Goal: Navigation & Orientation: Find specific page/section

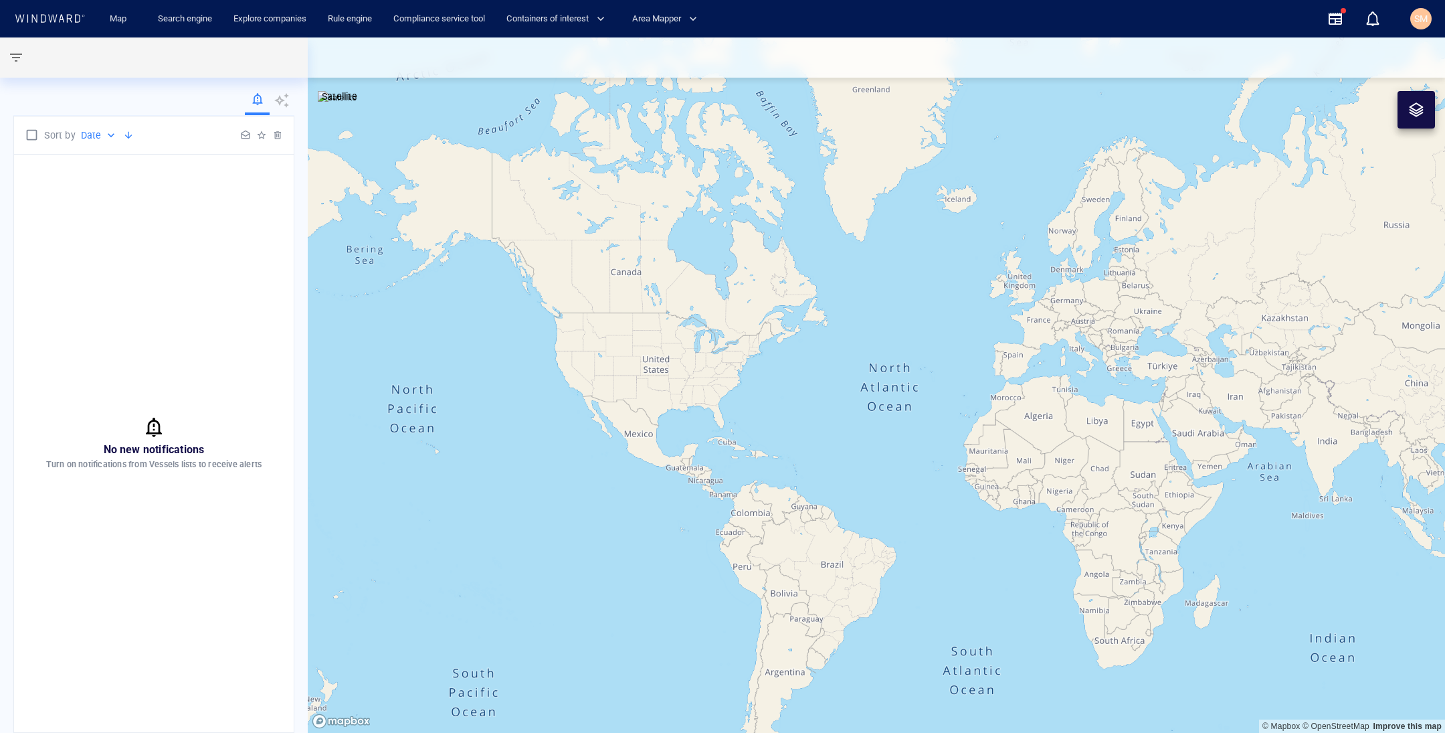
click at [834, 52] on div at bounding box center [876, 57] width 1137 height 40
click at [1416, 11] on div "SM" at bounding box center [1420, 19] width 13 height 16
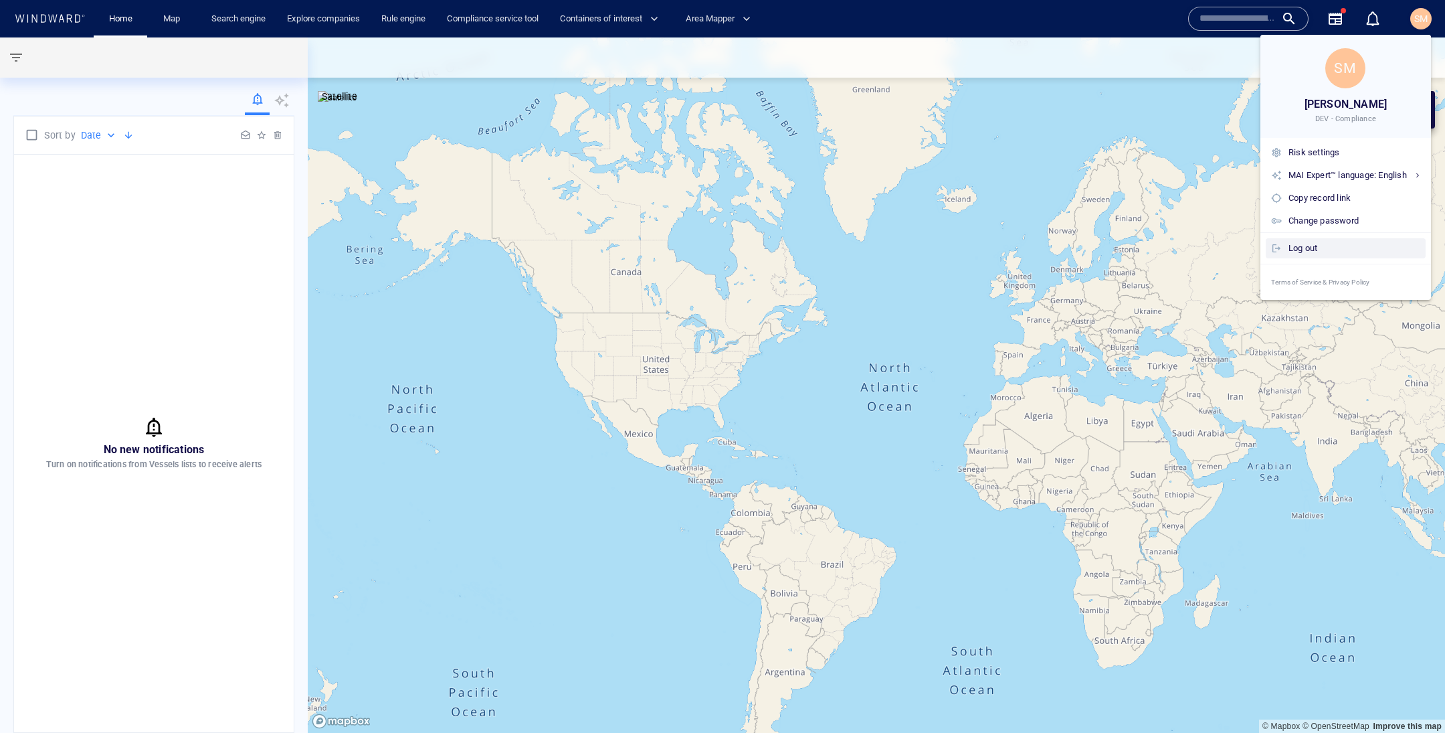
click at [1344, 252] on div "Log out" at bounding box center [1355, 248] width 132 height 15
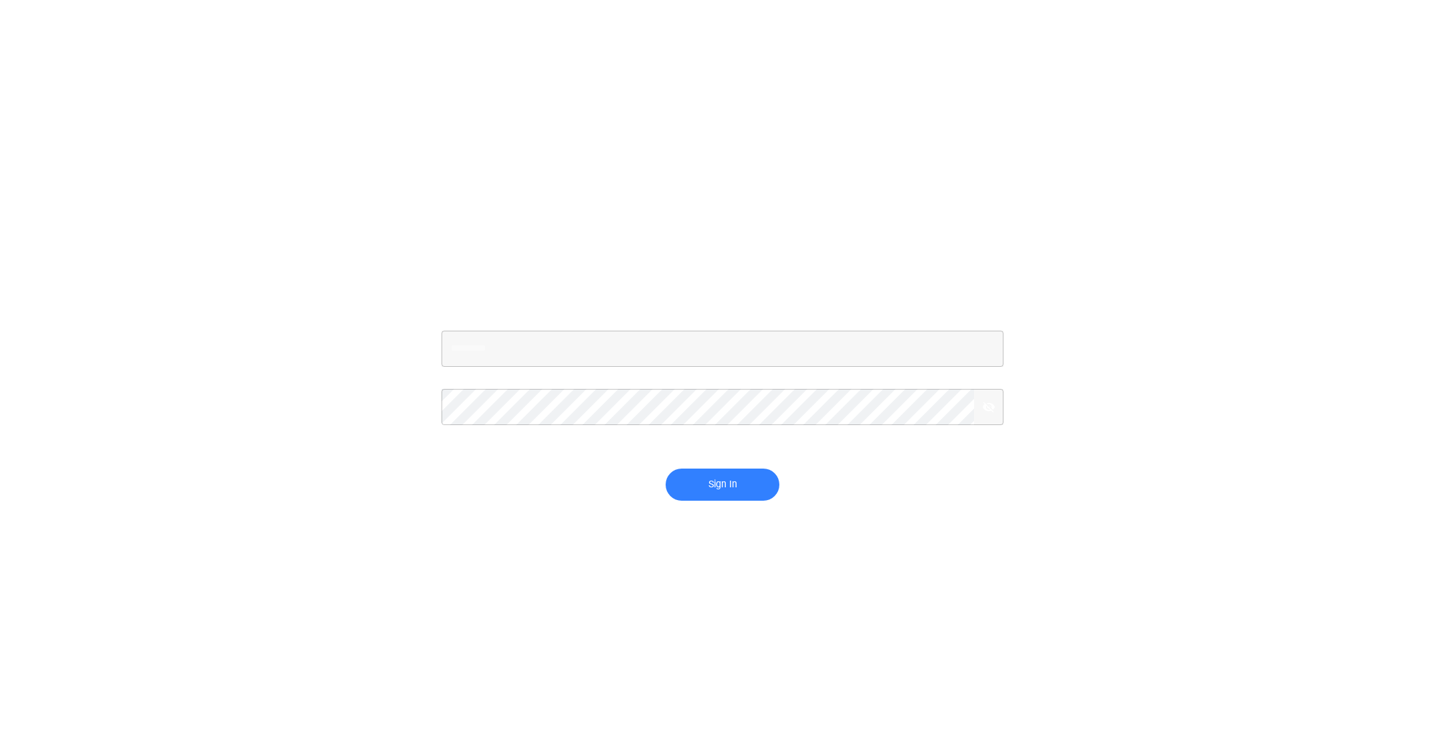
type input "**********"
click at [721, 486] on span "Sign In" at bounding box center [722, 484] width 87 height 17
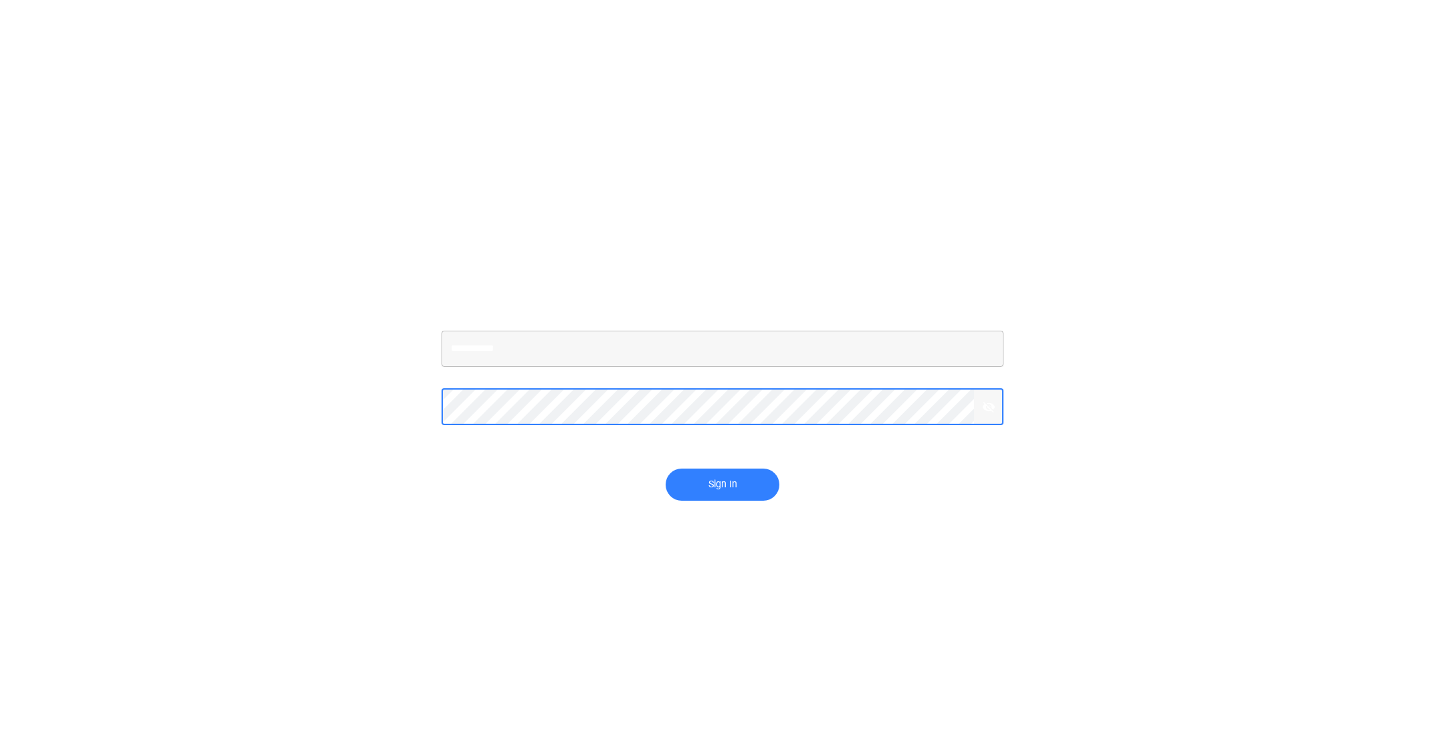
click at [666, 468] on button "Sign In" at bounding box center [723, 484] width 114 height 32
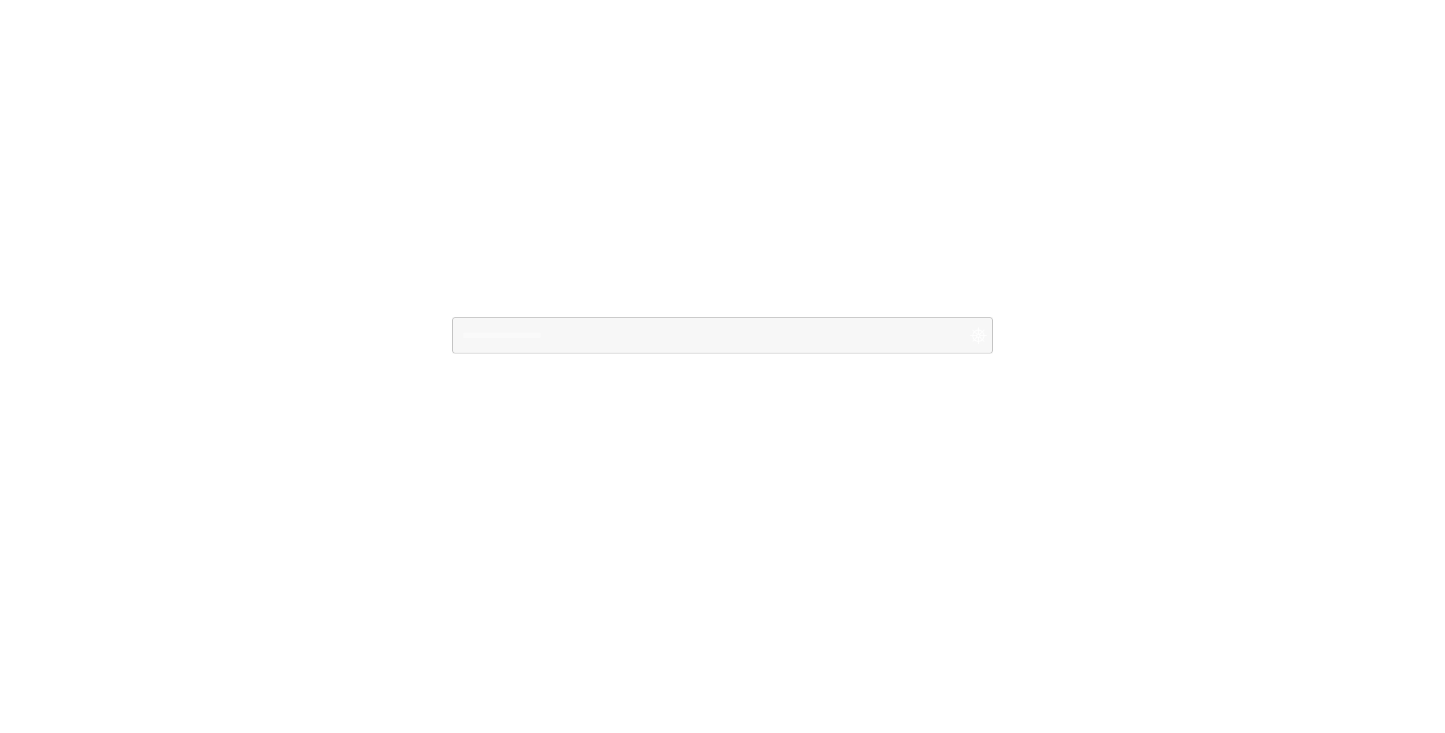
click at [876, 349] on div "​" at bounding box center [722, 335] width 541 height 36
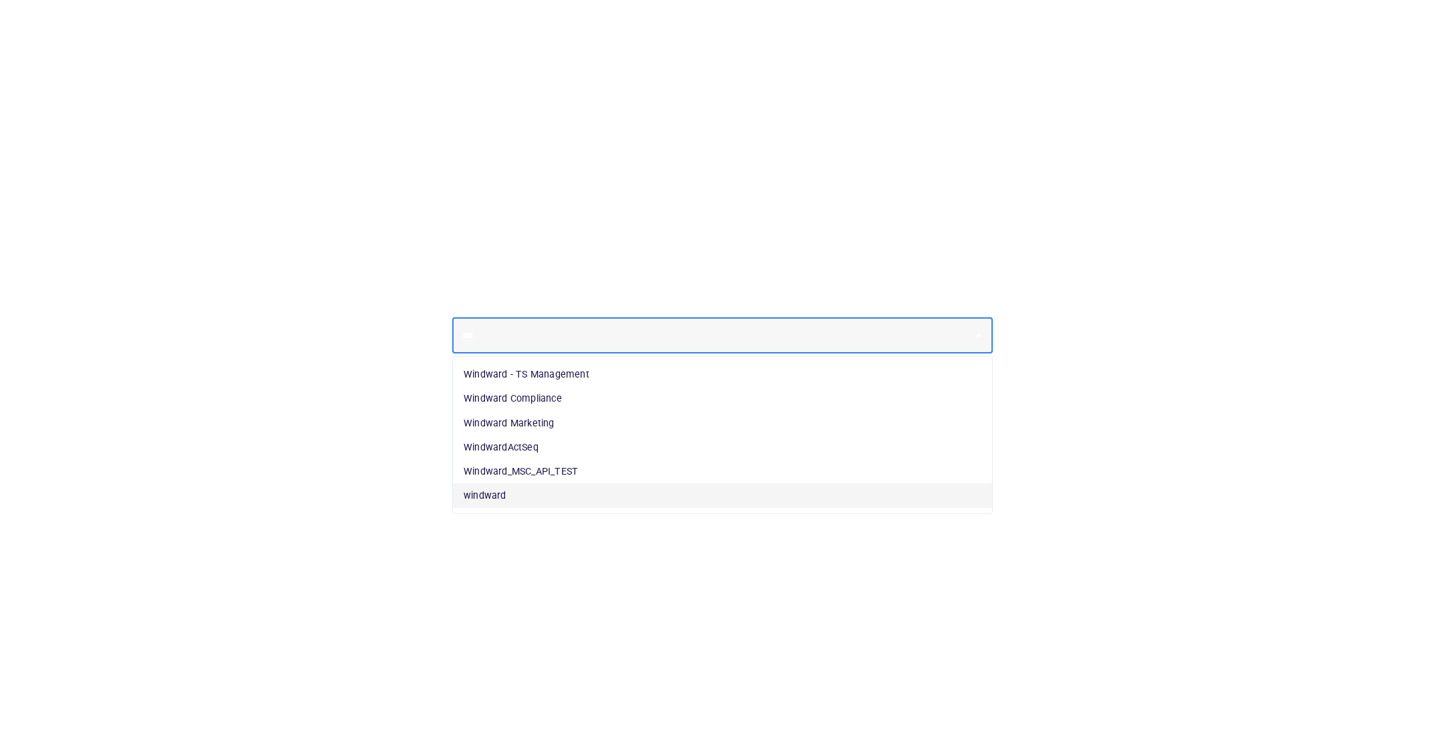
click at [793, 496] on li "windward" at bounding box center [722, 495] width 539 height 24
type input "********"
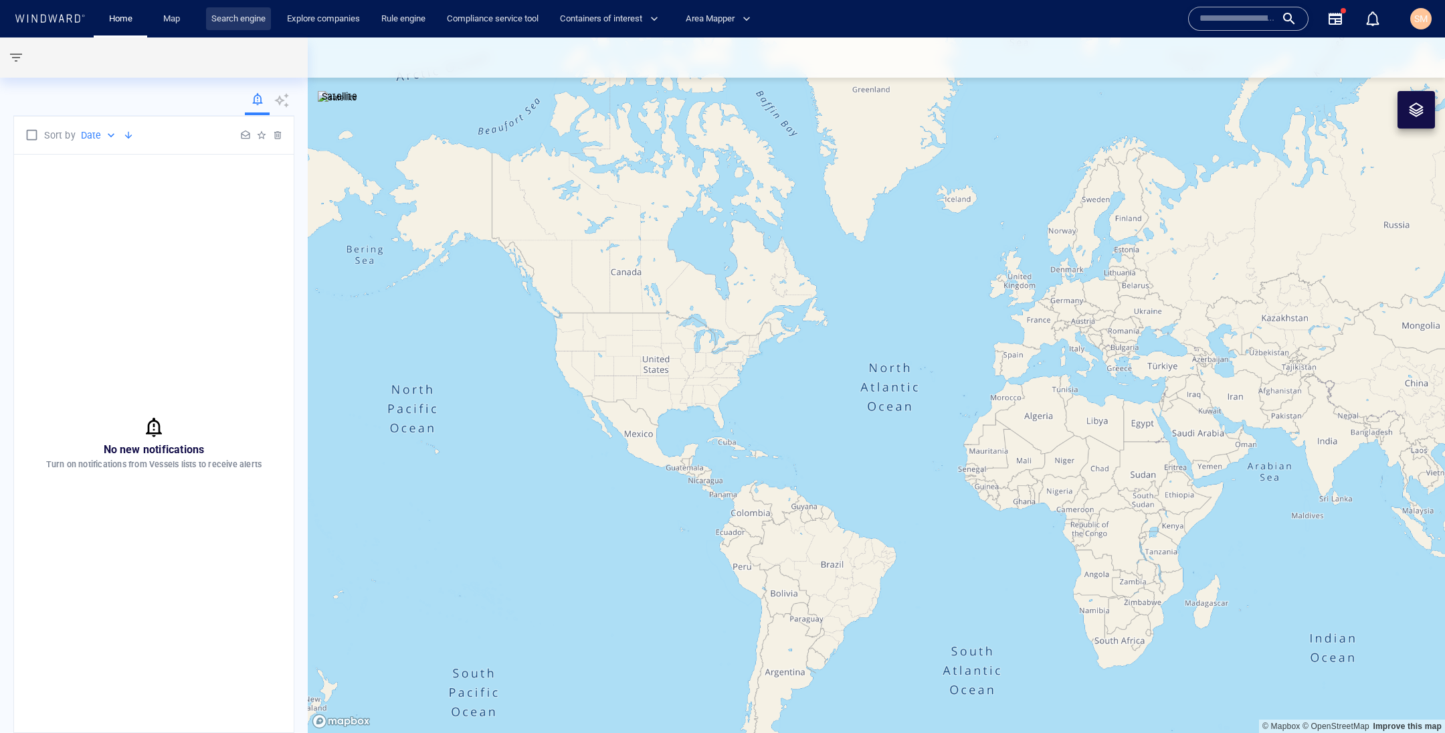
click at [235, 25] on link "Search engine" at bounding box center [238, 18] width 65 height 23
click at [236, 29] on link "Search engine" at bounding box center [238, 18] width 65 height 23
click at [240, 23] on link "Search engine" at bounding box center [238, 18] width 65 height 23
click at [240, 22] on link "Search engine" at bounding box center [238, 18] width 65 height 23
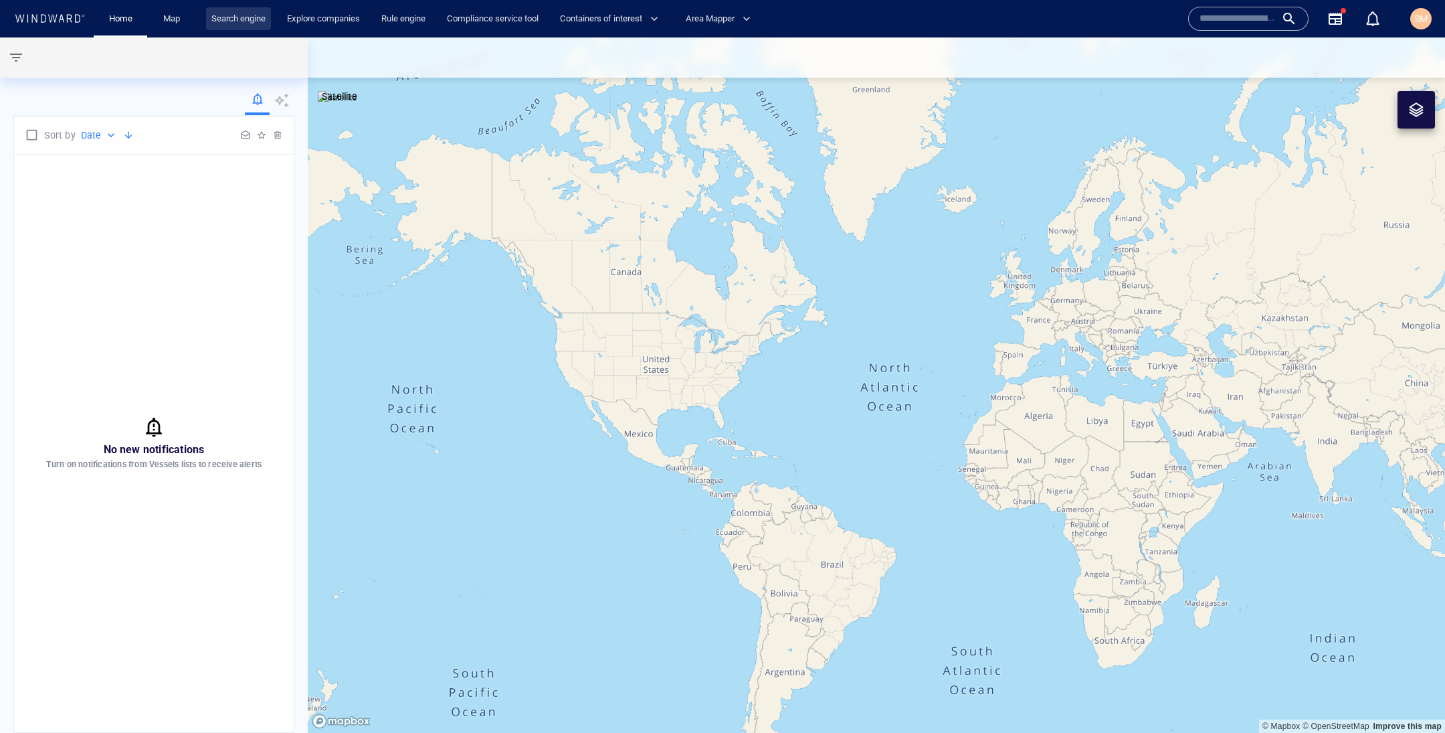
click at [240, 22] on link "Search engine" at bounding box center [238, 18] width 65 height 23
click at [159, 17] on link "Map" at bounding box center [174, 18] width 32 height 23
click at [167, 17] on link "Map" at bounding box center [174, 18] width 32 height 23
click at [428, 25] on link "Rule engine" at bounding box center [403, 18] width 55 height 23
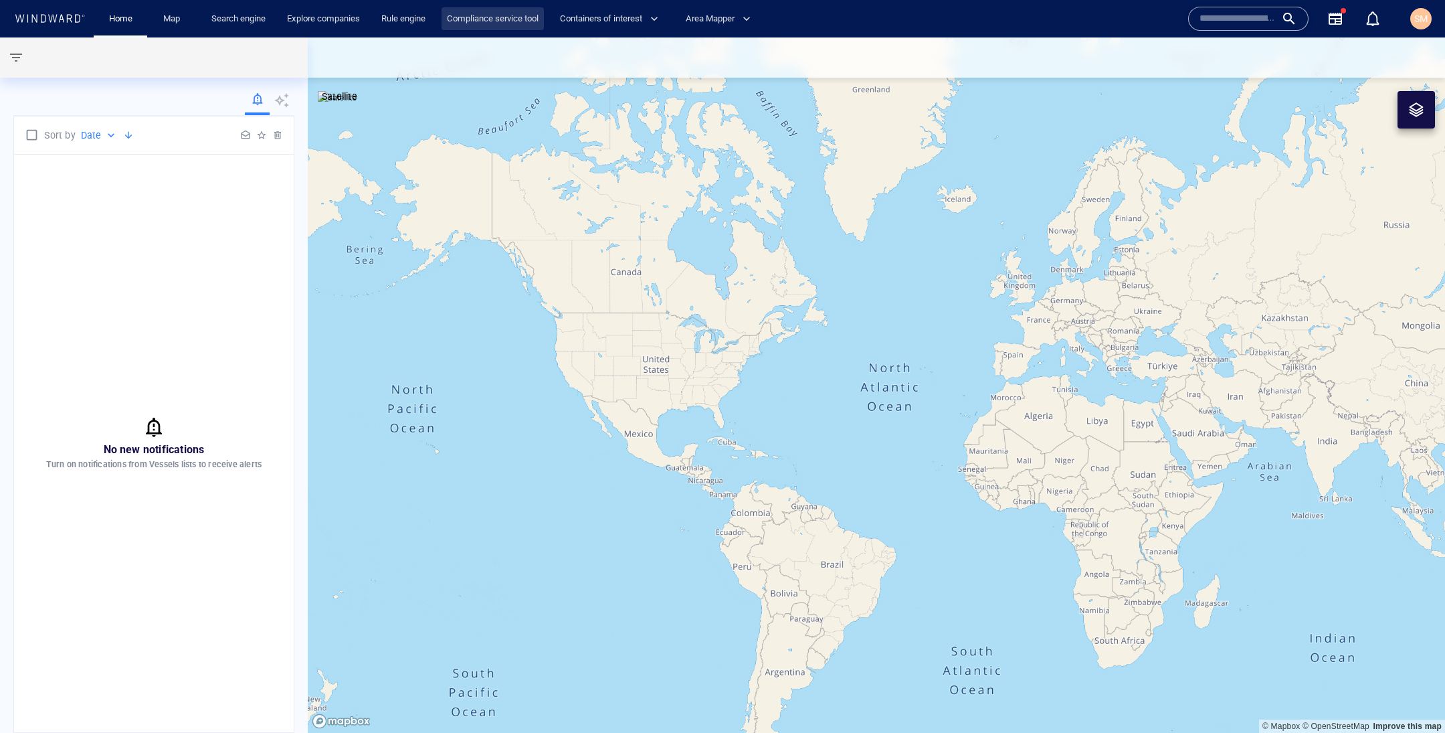
click at [462, 25] on link "Compliance service tool" at bounding box center [493, 18] width 102 height 23
click at [194, 32] on div "Map" at bounding box center [174, 19] width 54 height 38
click at [164, 15] on link "Map" at bounding box center [174, 18] width 32 height 23
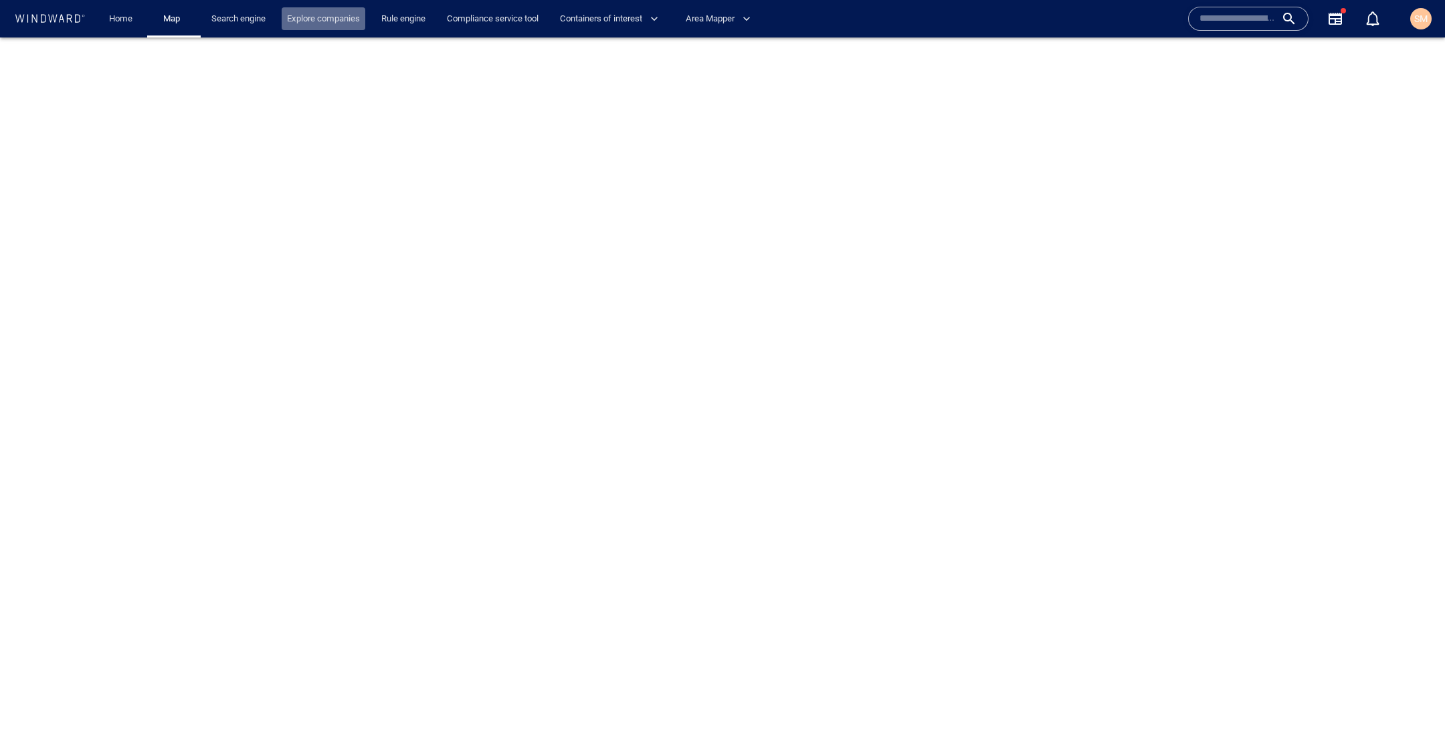
click at [338, 21] on link "Explore companies" at bounding box center [324, 18] width 84 height 23
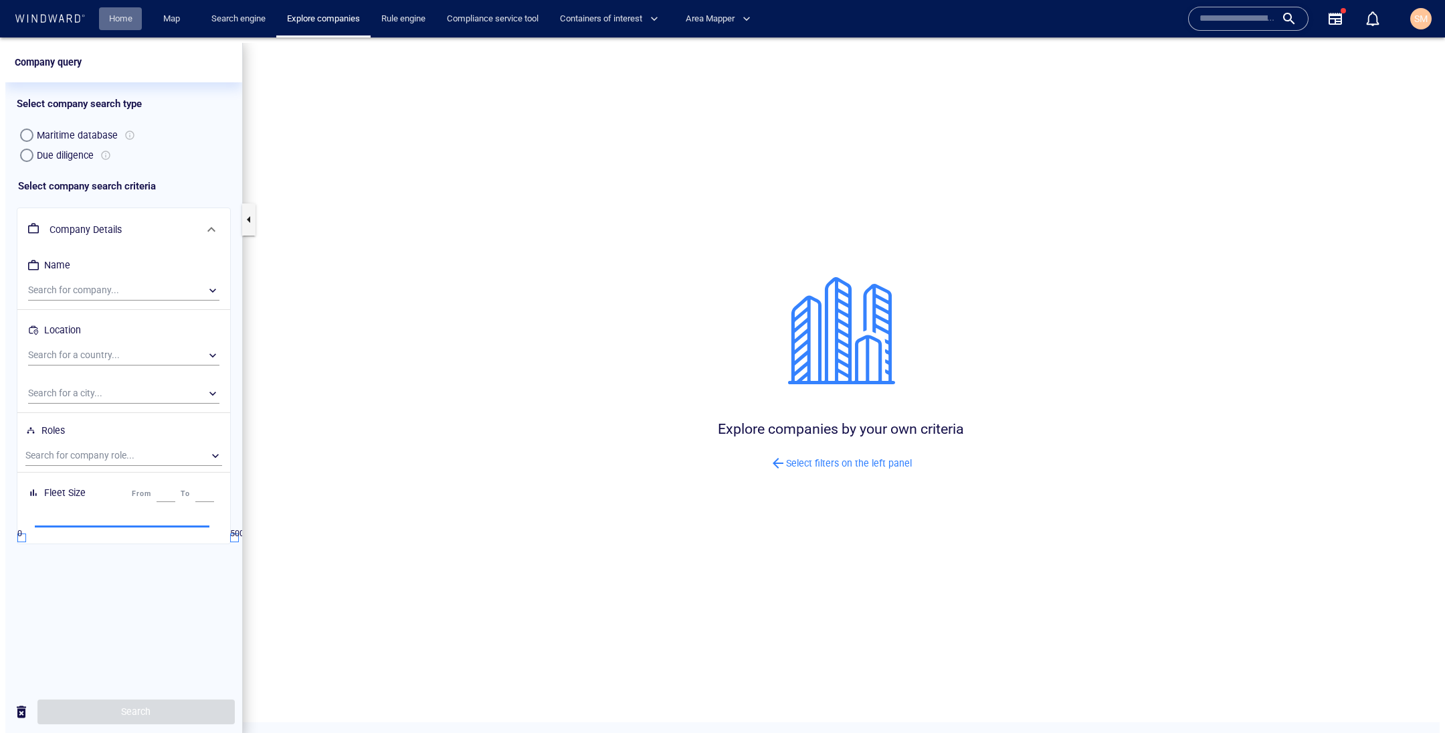
click at [123, 26] on link "Home" at bounding box center [121, 18] width 34 height 23
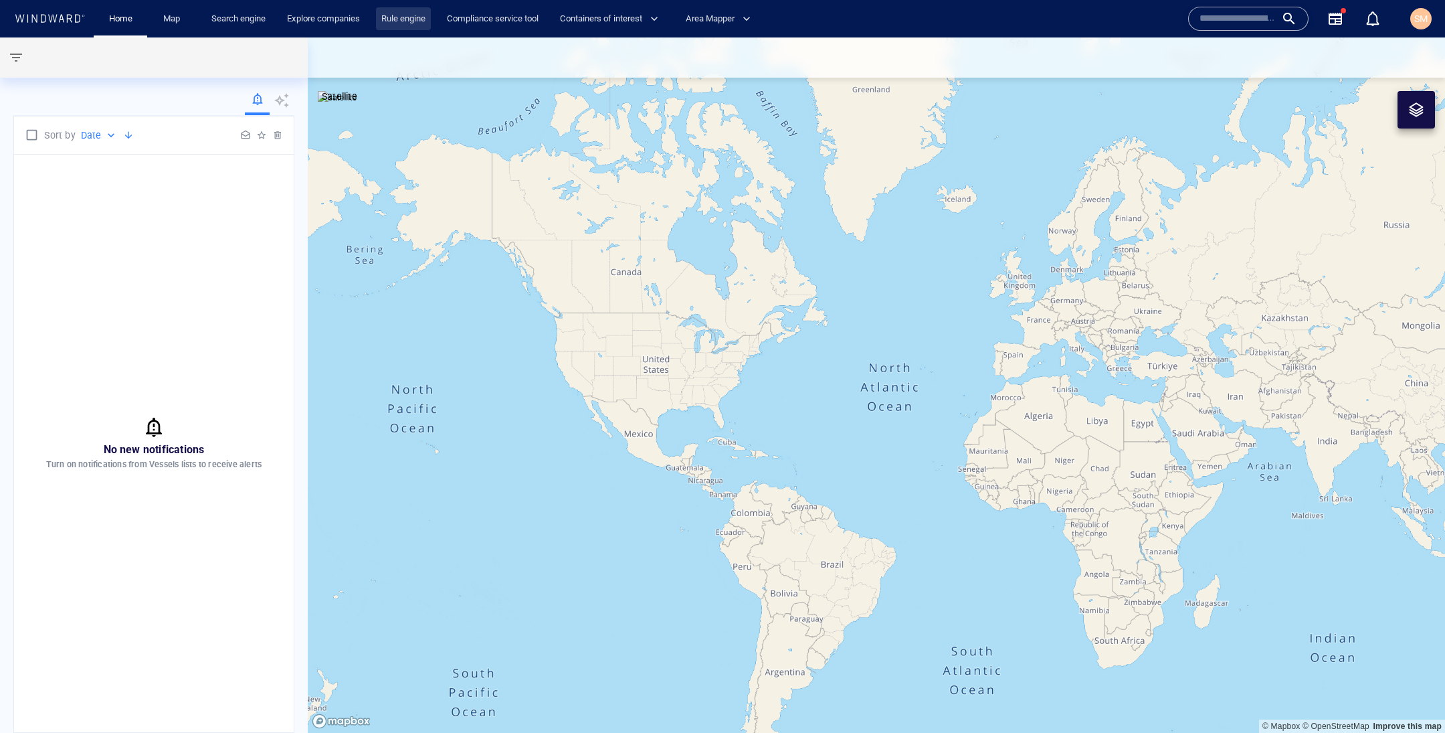
click at [403, 23] on link "Rule engine" at bounding box center [403, 18] width 55 height 23
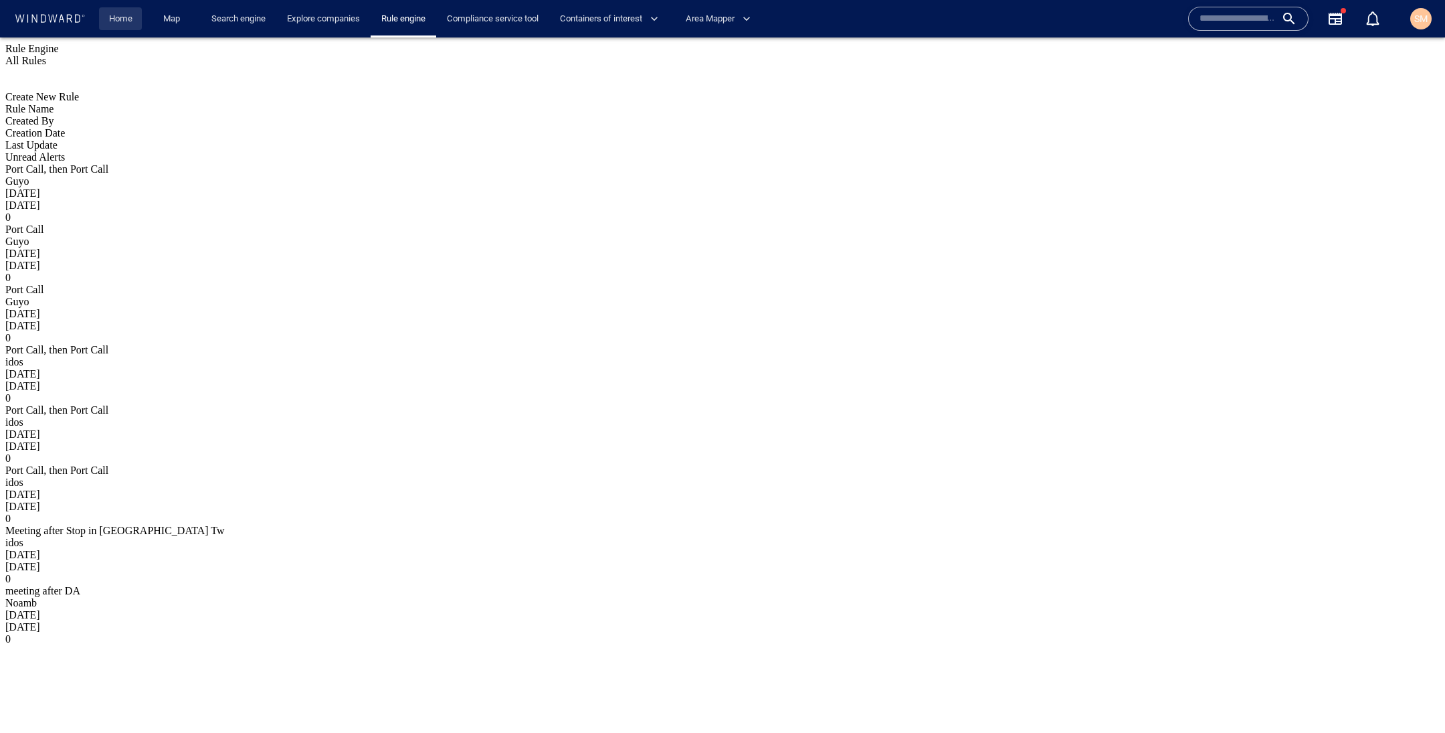
click at [109, 25] on link "Home" at bounding box center [121, 18] width 34 height 23
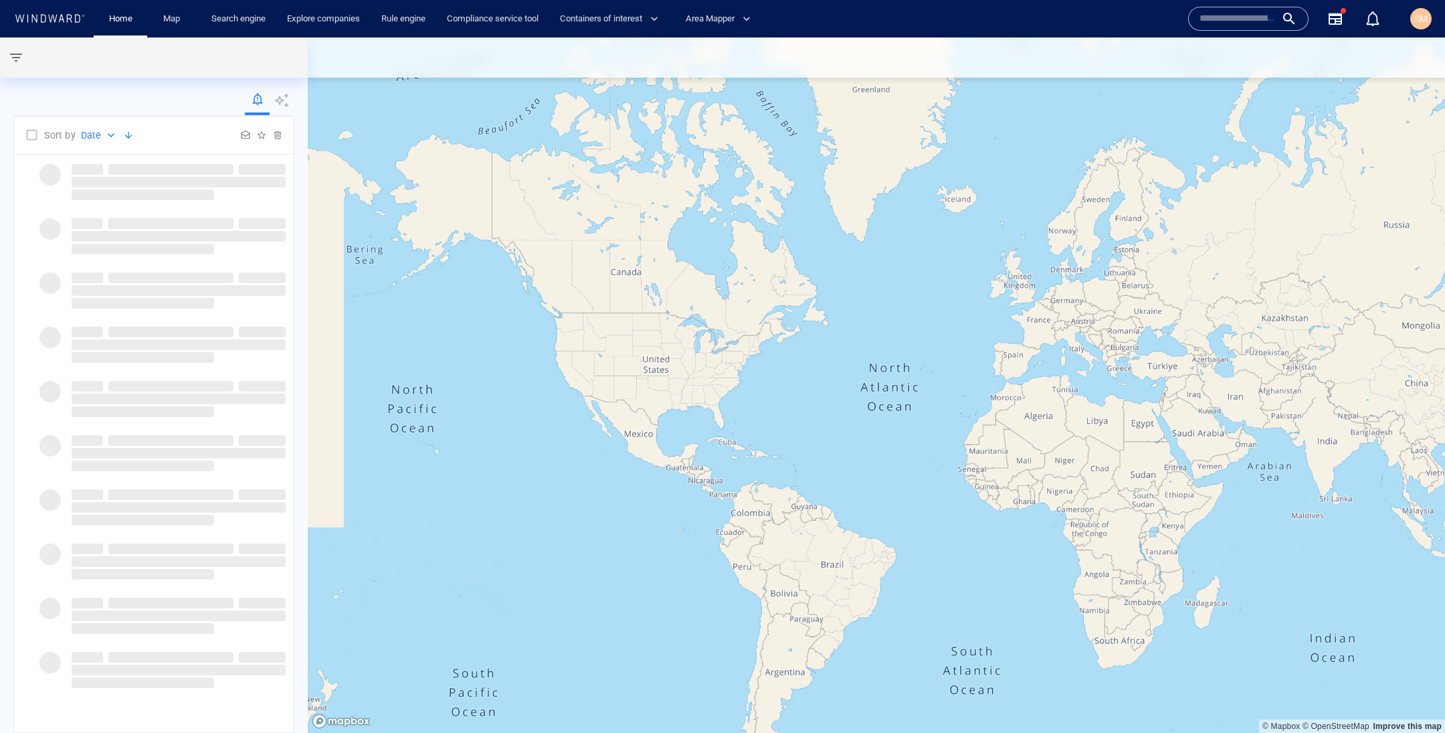
click at [279, 96] on icon at bounding box center [281, 100] width 15 height 15
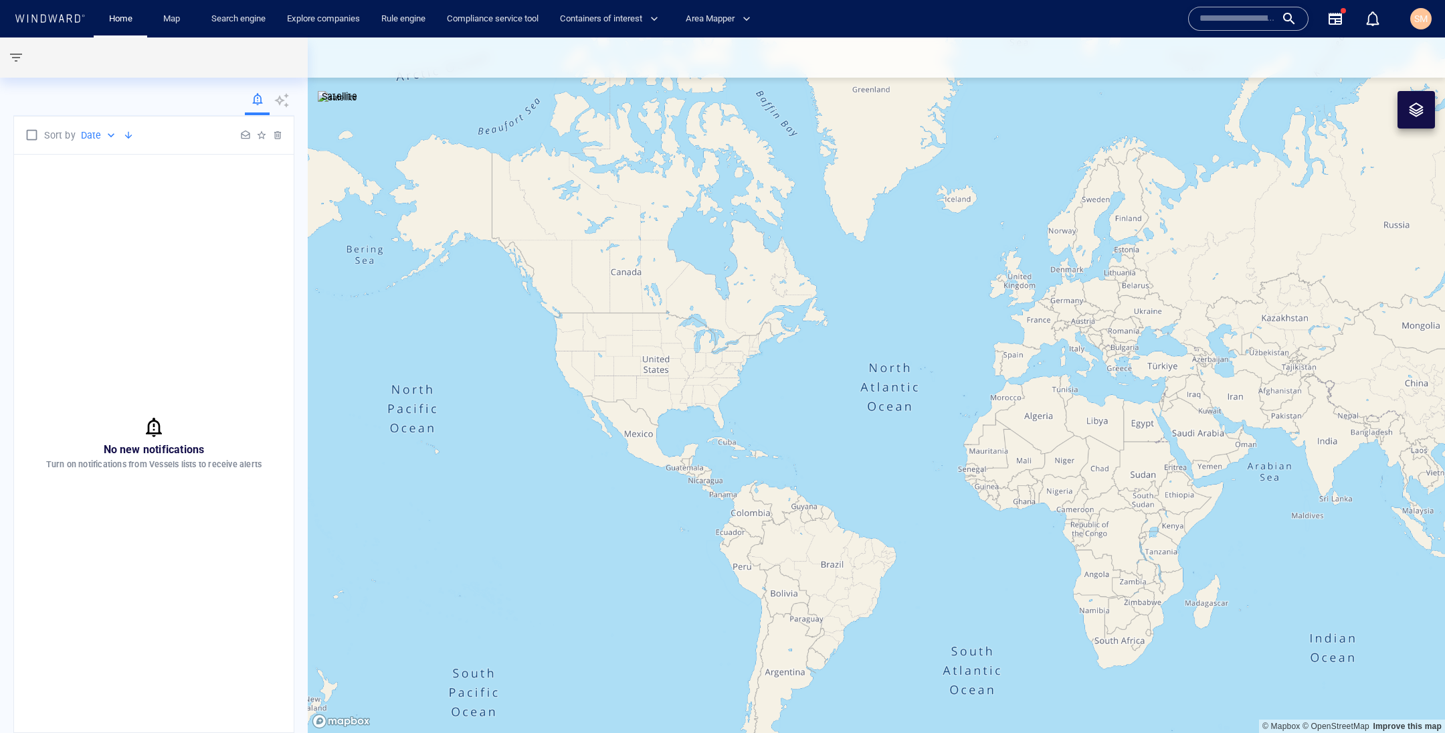
click at [1438, 11] on div "SM" at bounding box center [1421, 18] width 43 height 43
click at [1428, 18] on span "SM" at bounding box center [1420, 18] width 13 height 11
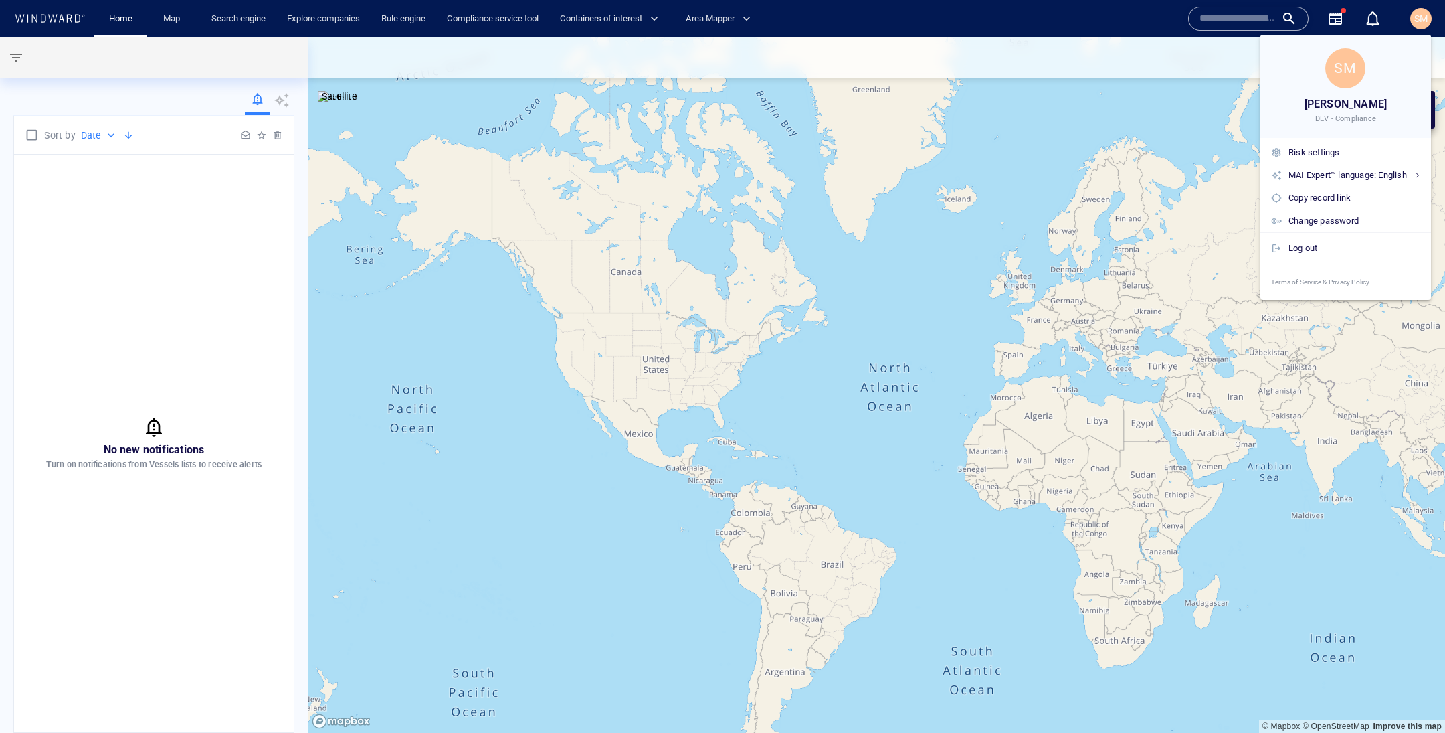
click at [1245, 29] on div at bounding box center [722, 366] width 1445 height 733
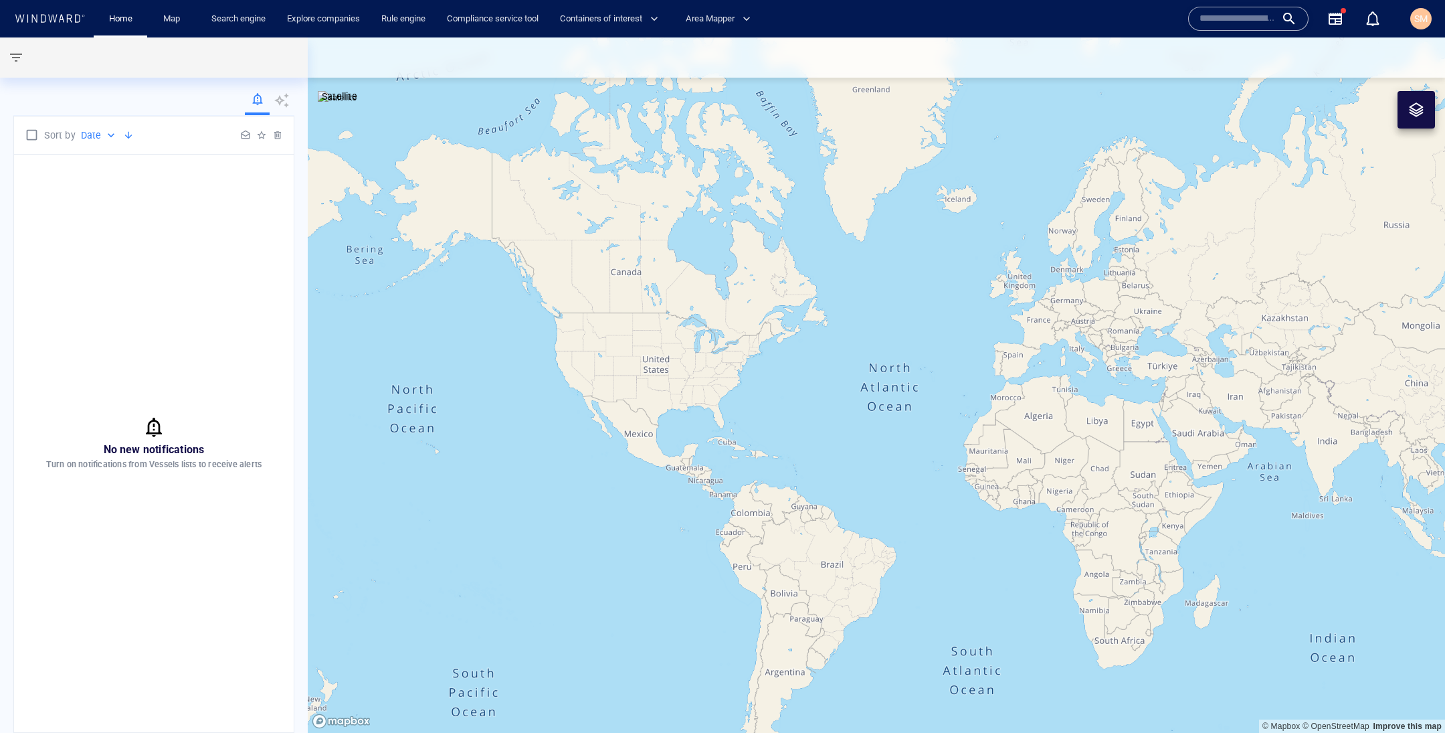
click at [1245, 17] on body "Home Map Search engine Explore companies Rule engine Compliance service tool Co…" at bounding box center [722, 366] width 1445 height 733
click at [1242, 19] on input "text" at bounding box center [1238, 19] width 76 height 20
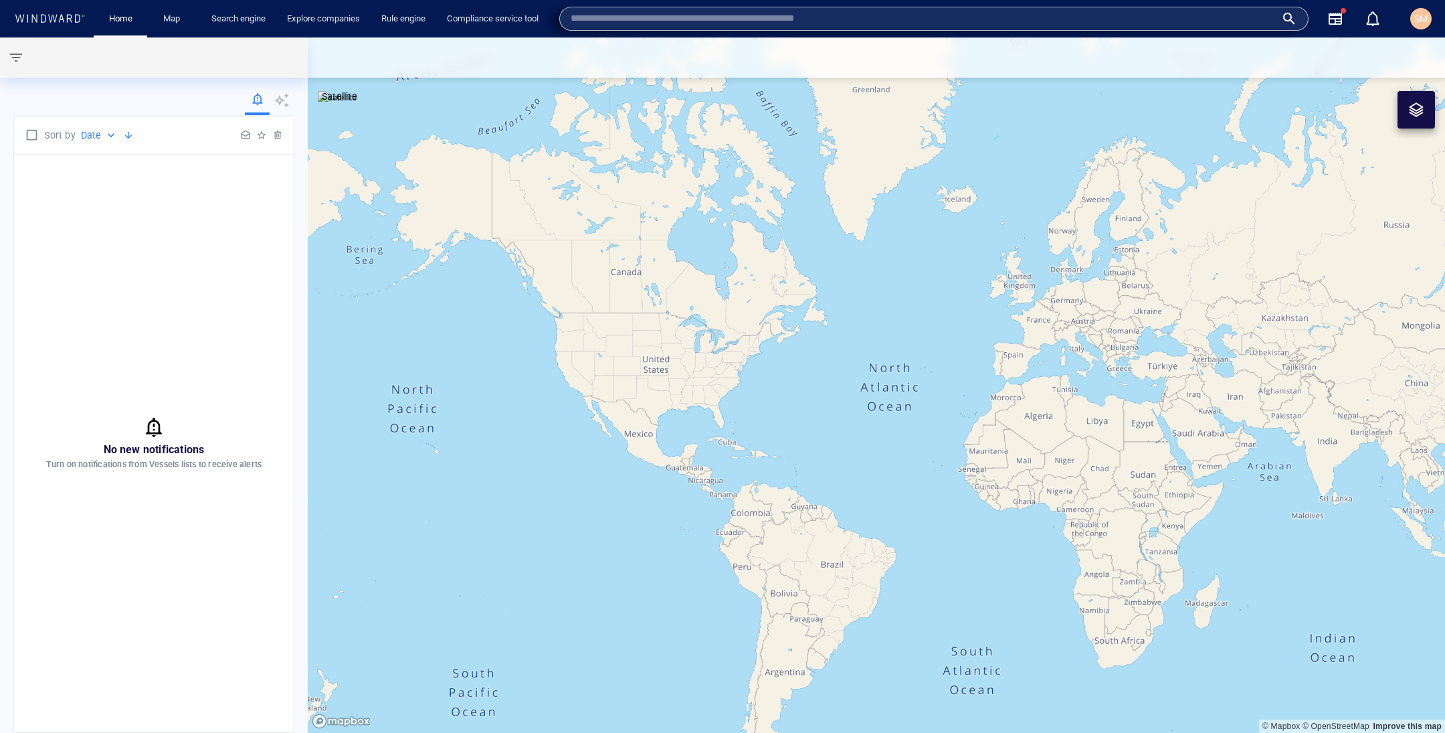
click at [1244, 19] on input "text" at bounding box center [923, 19] width 705 height 20
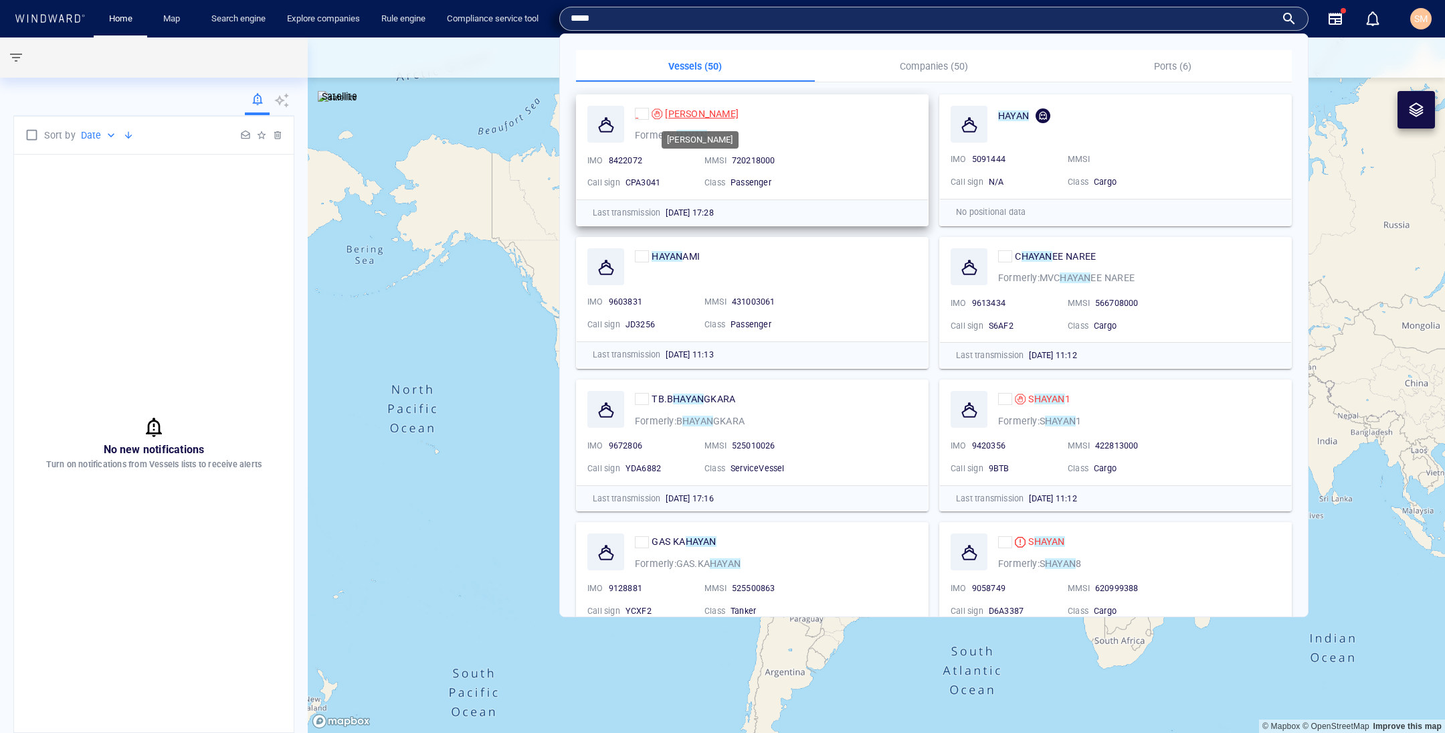
type input "*****"
click at [678, 116] on span "SAHEL SOURO" at bounding box center [702, 113] width 74 height 11
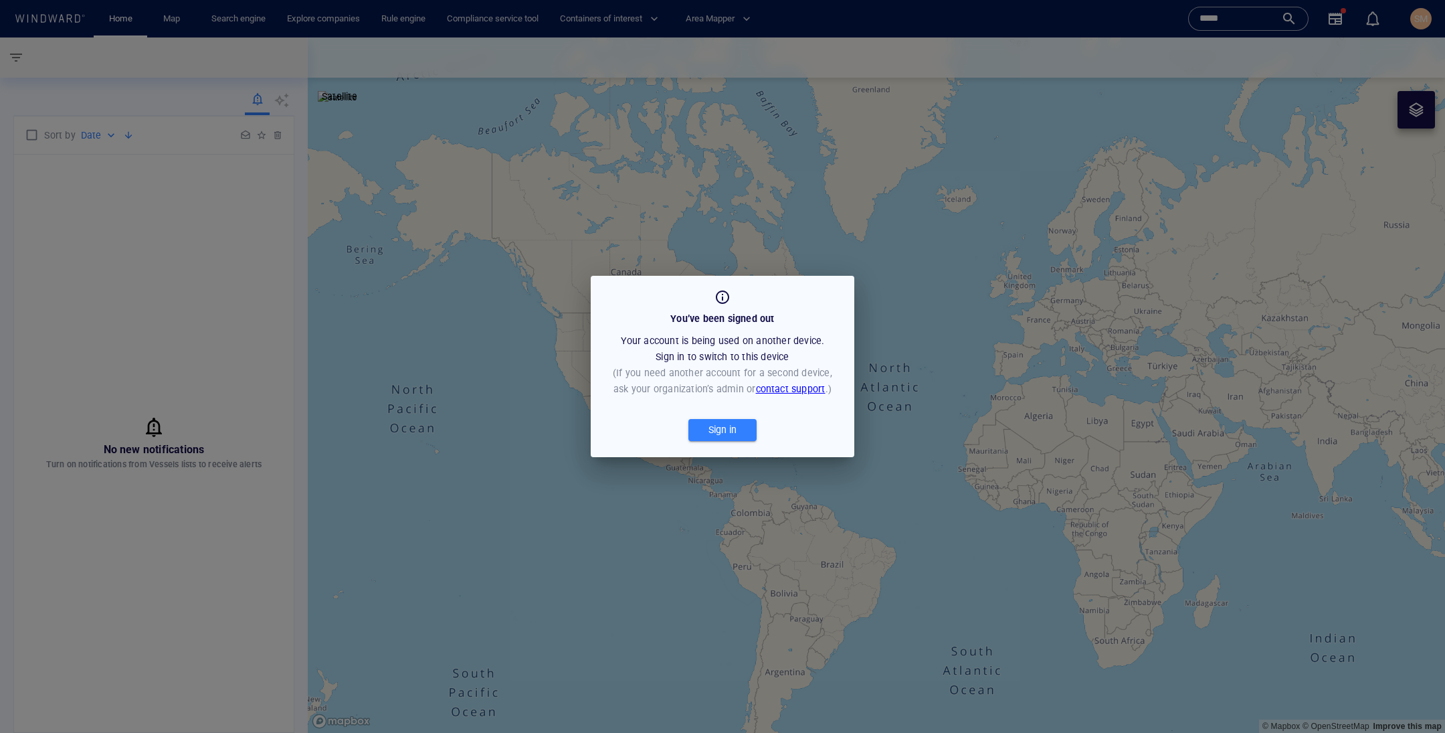
click at [750, 426] on span "Sign in" at bounding box center [722, 429] width 55 height 17
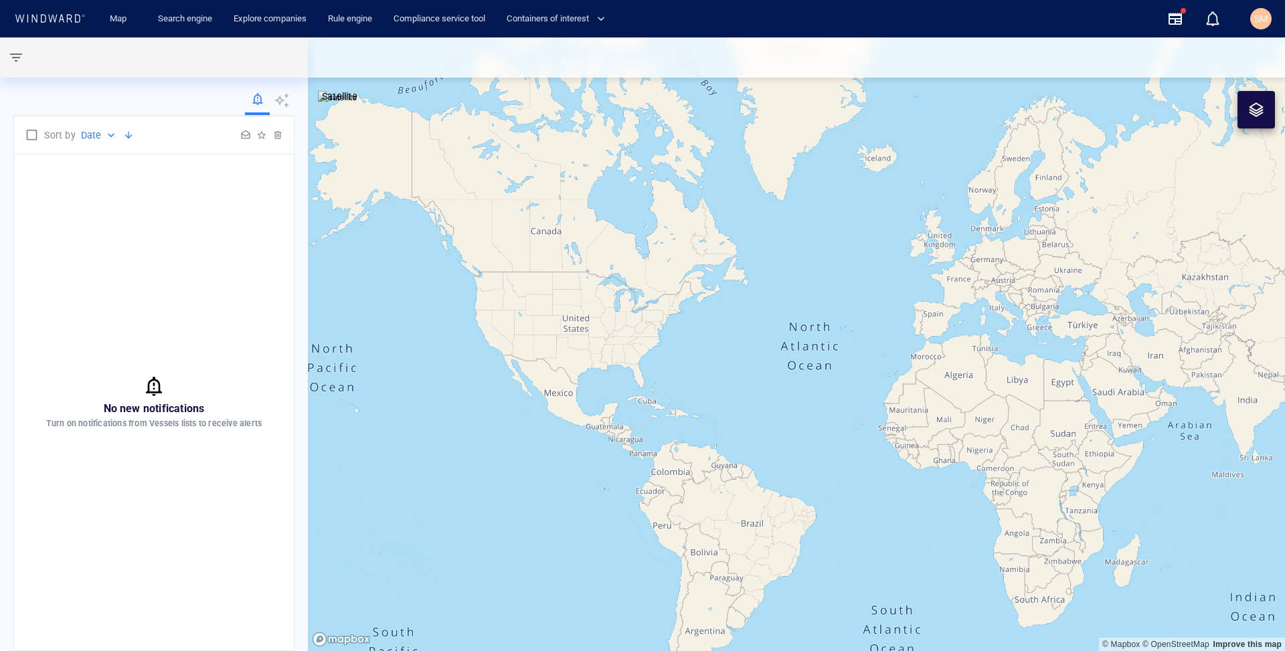
click at [676, 54] on div at bounding box center [796, 57] width 977 height 40
click at [238, 21] on link "Explore companies" at bounding box center [270, 18] width 84 height 23
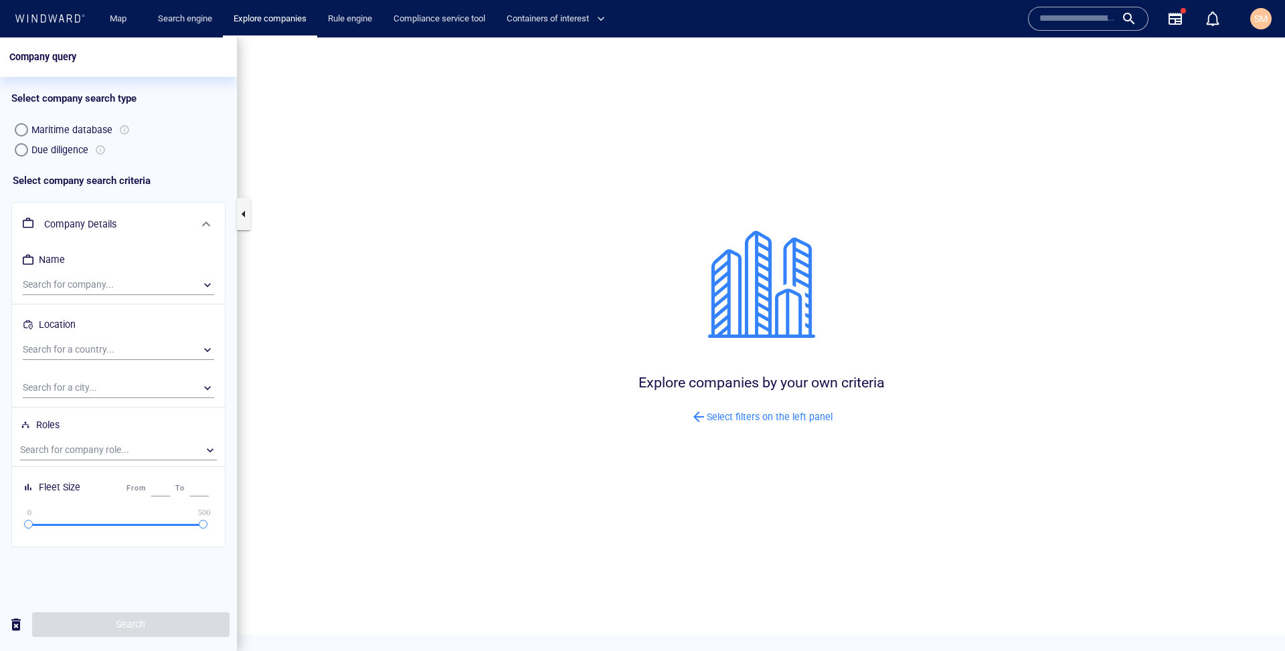
click at [1262, 22] on span "SM" at bounding box center [1260, 18] width 13 height 11
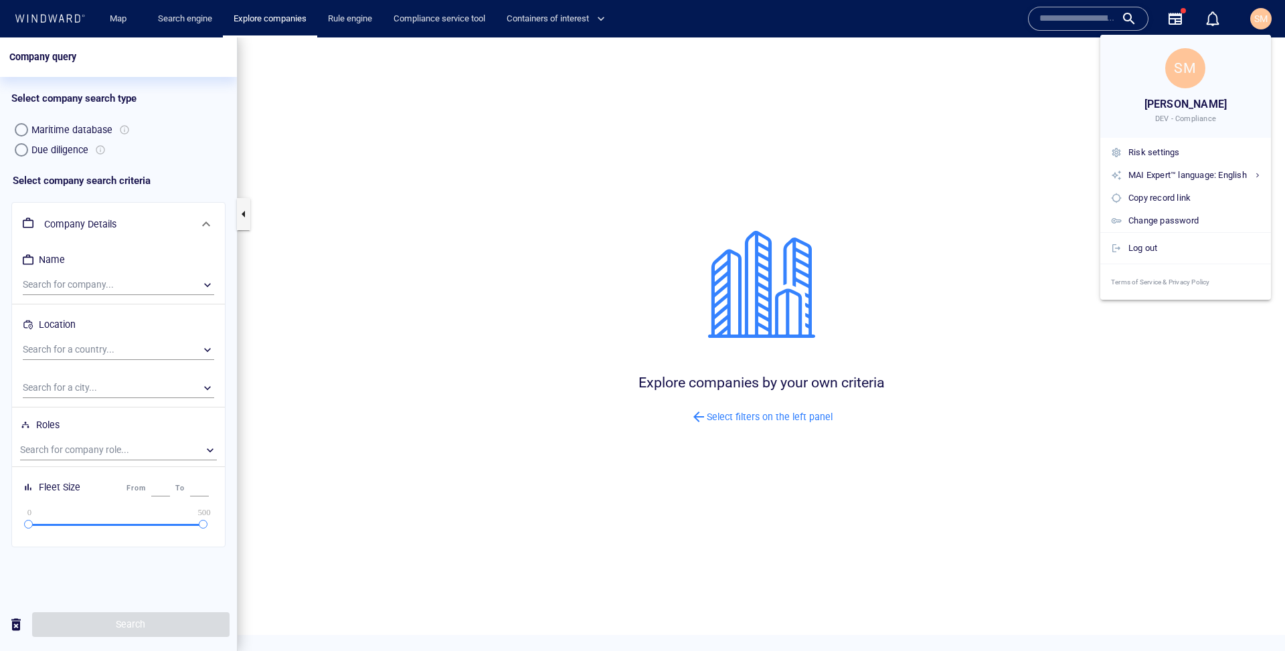
click at [126, 16] on div at bounding box center [642, 325] width 1285 height 651
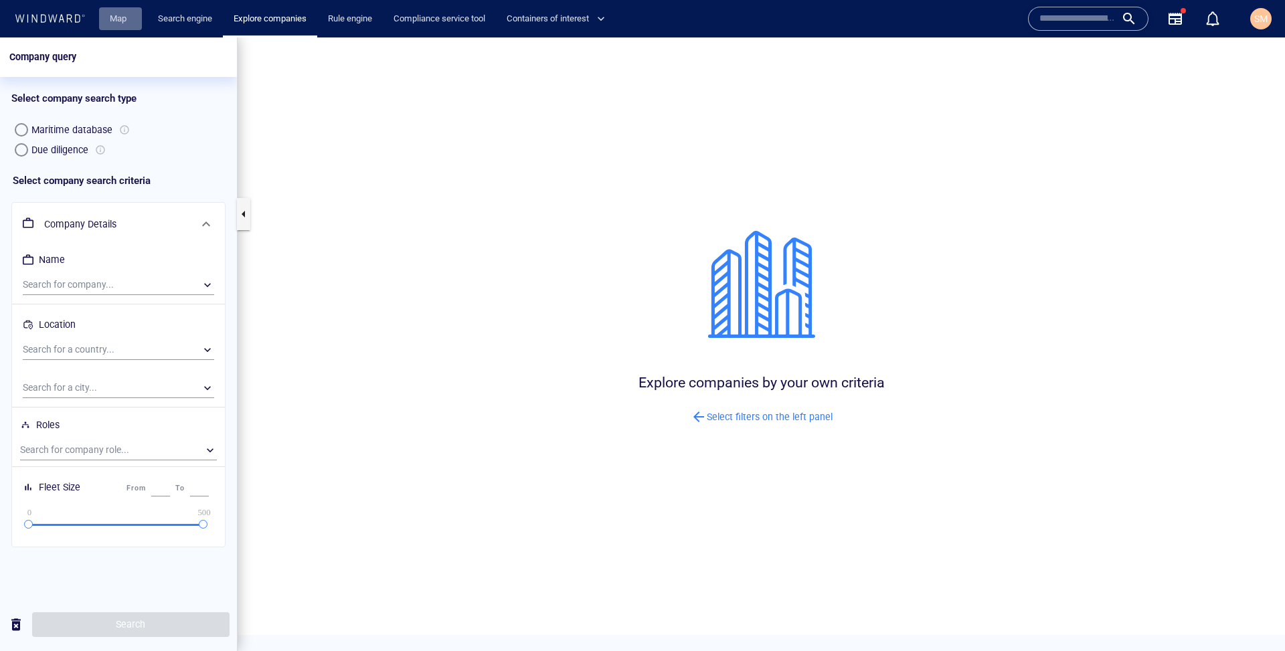
click at [121, 16] on link "Map" at bounding box center [120, 18] width 32 height 23
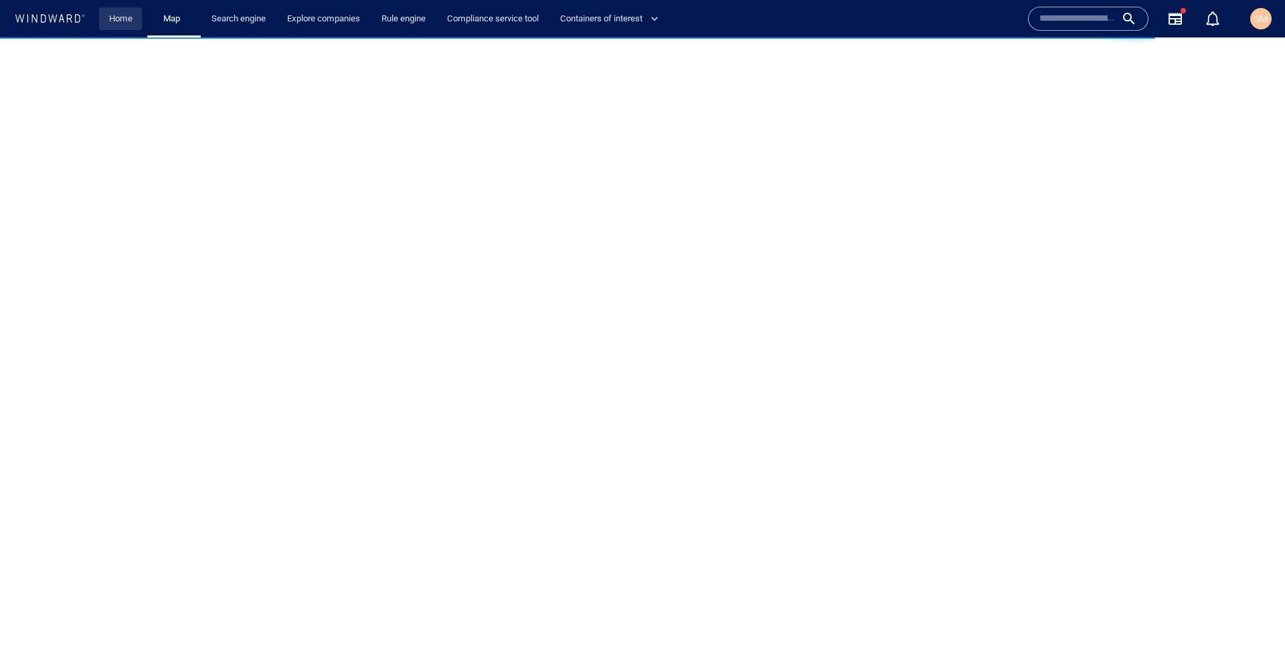
click at [122, 21] on link "Home" at bounding box center [121, 18] width 34 height 23
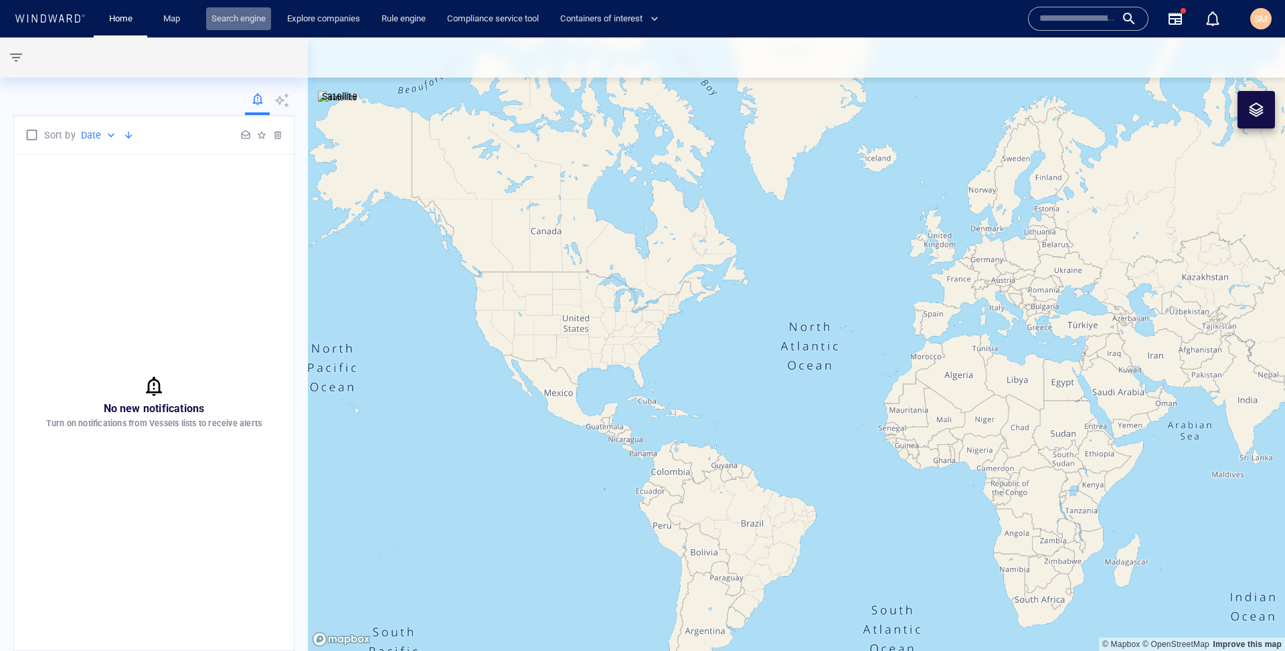
click at [225, 25] on link "Search engine" at bounding box center [238, 18] width 65 height 23
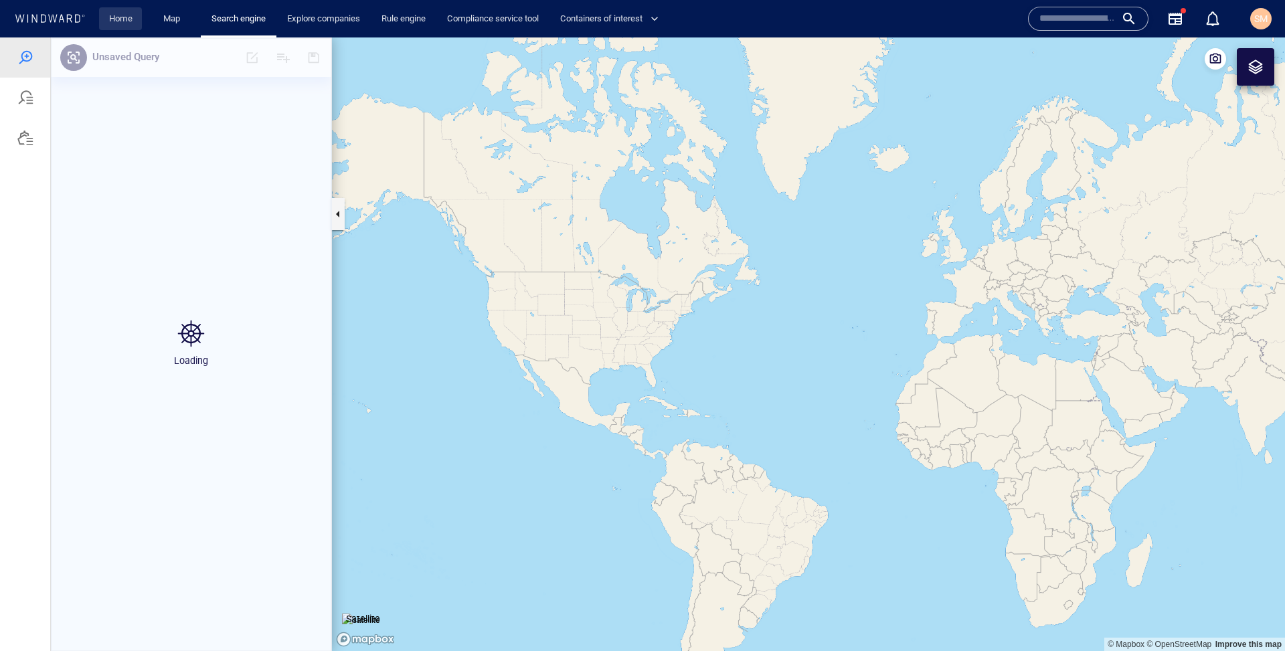
click at [110, 12] on link "Home" at bounding box center [121, 18] width 34 height 23
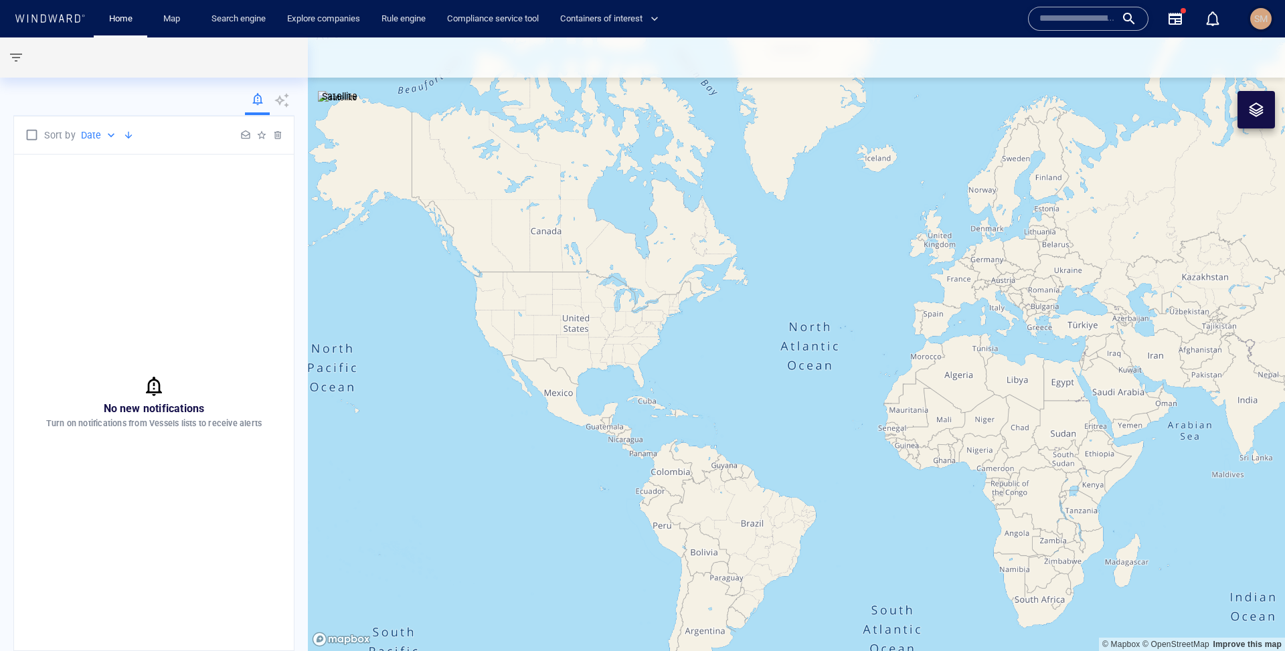
click at [1269, 21] on div "SM" at bounding box center [1260, 18] width 21 height 21
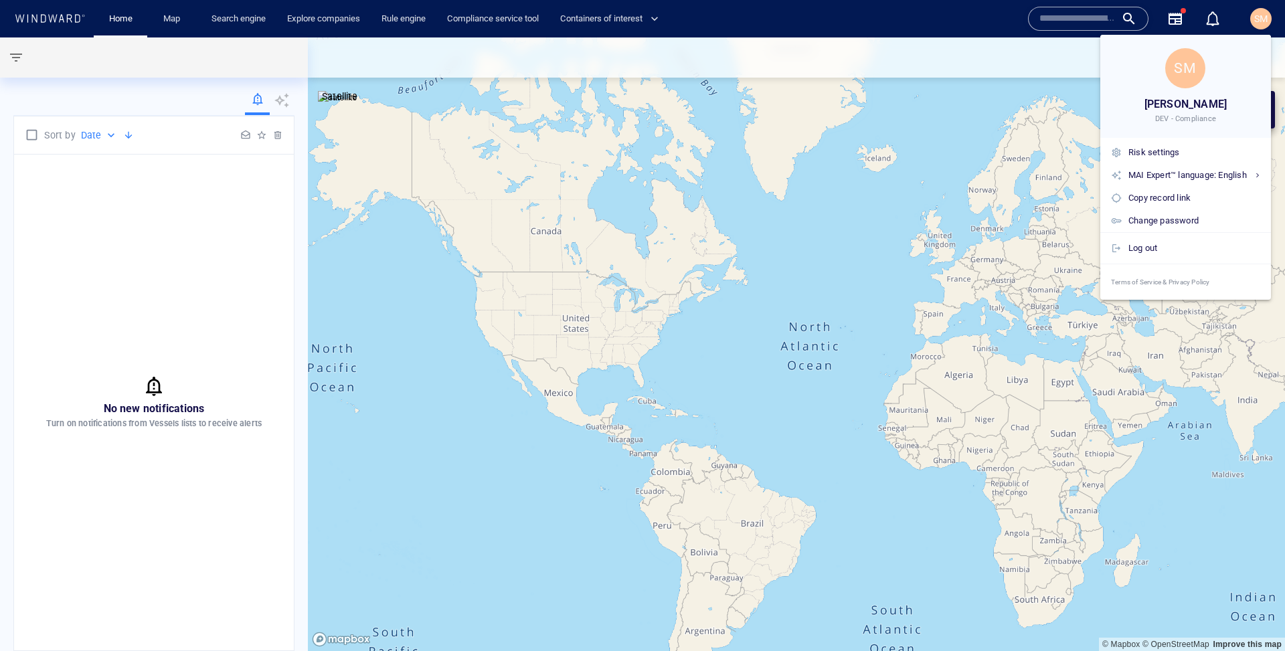
click at [1064, 15] on div at bounding box center [642, 325] width 1285 height 651
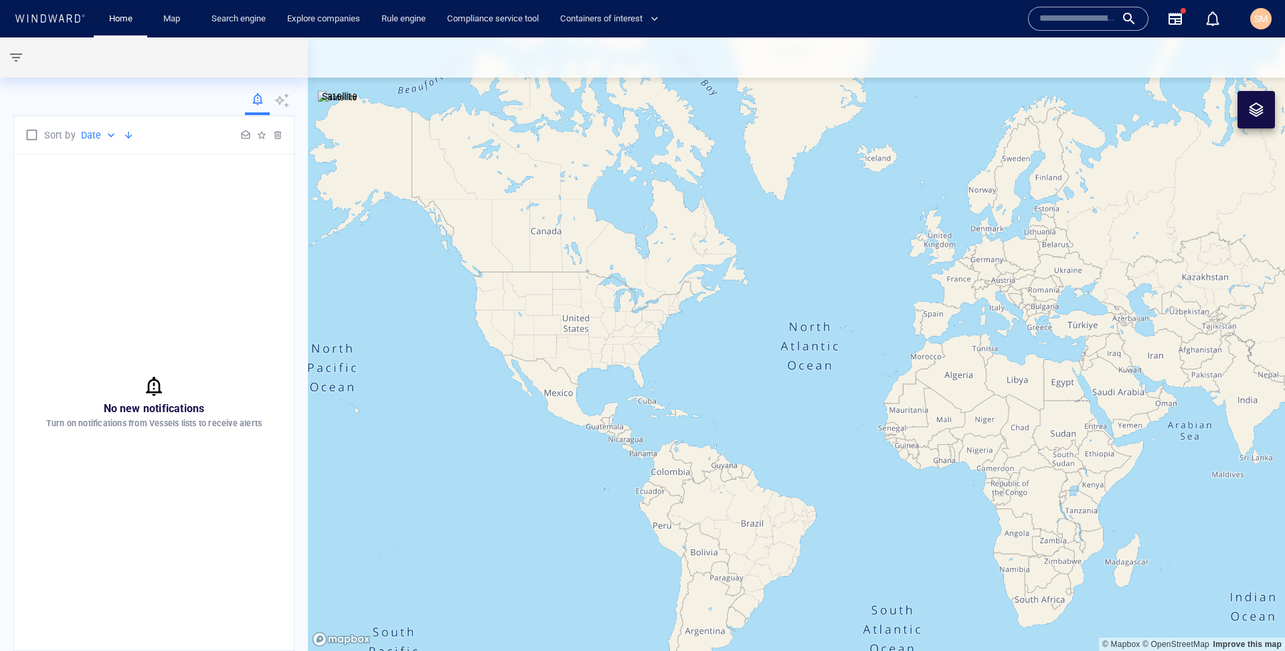
click at [1064, 15] on input "text" at bounding box center [1077, 19] width 76 height 20
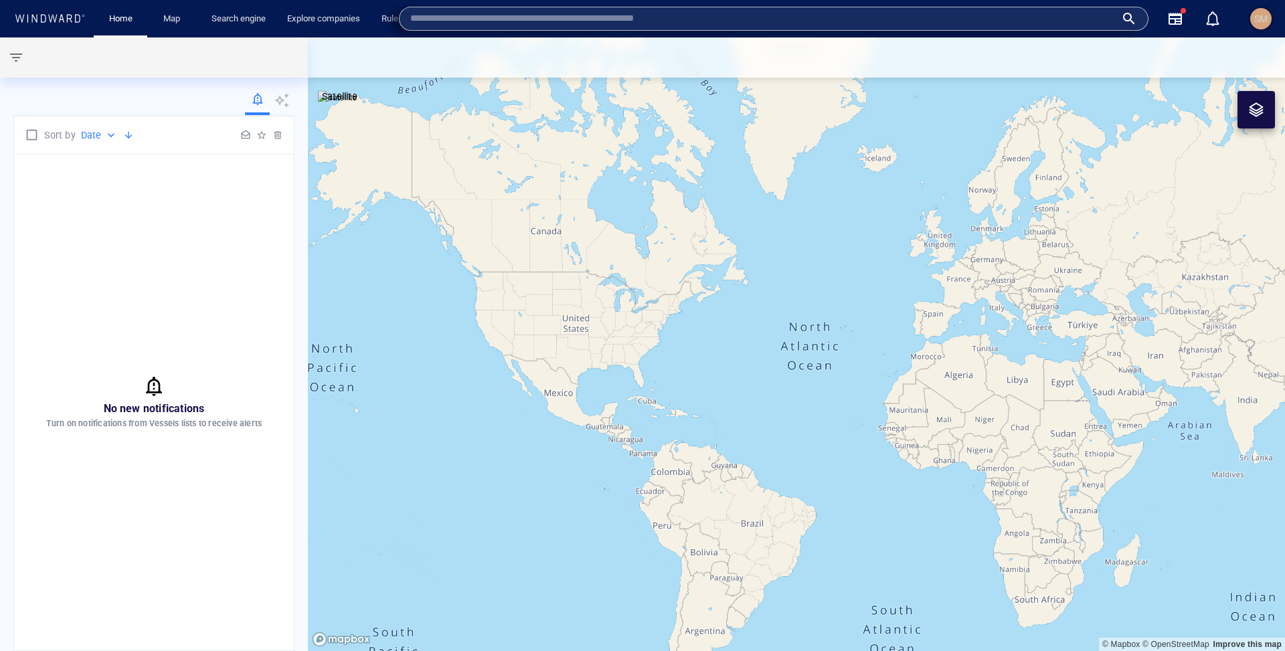
click at [1258, 17] on span "SM" at bounding box center [1260, 18] width 13 height 11
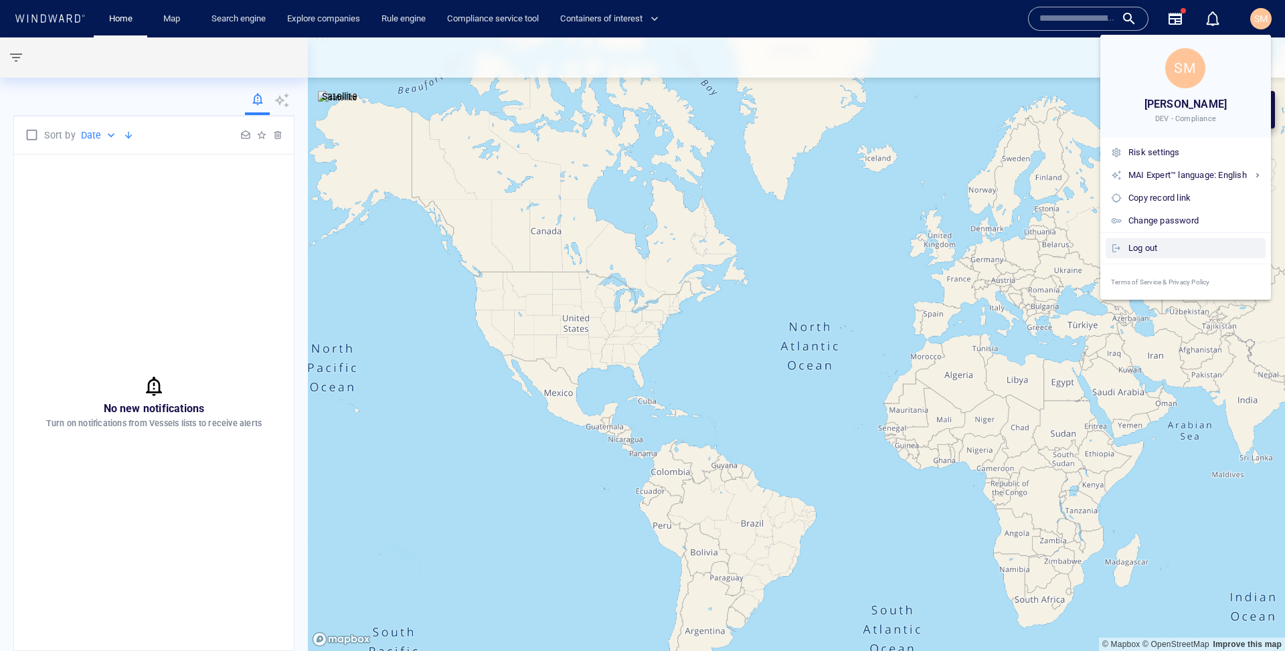
click at [1169, 244] on div "Log out" at bounding box center [1194, 248] width 132 height 15
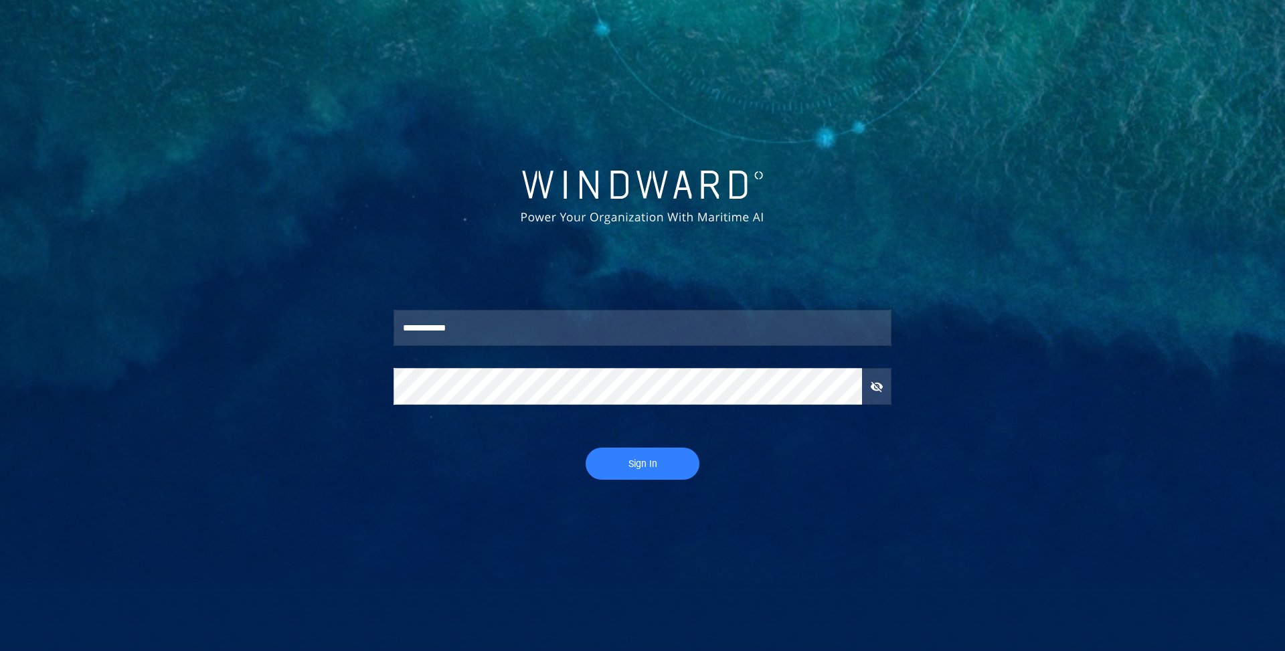
click at [675, 408] on div "​" at bounding box center [642, 393] width 498 height 50
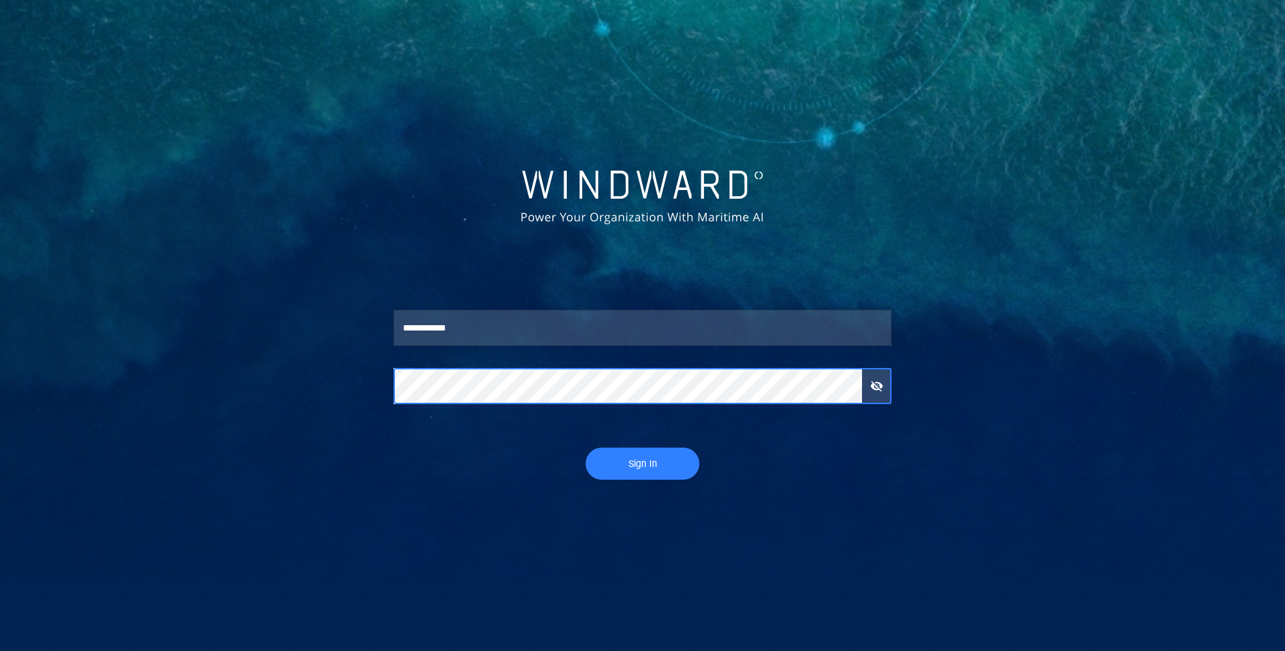
click at [585, 448] on button "Sign In" at bounding box center [642, 464] width 114 height 32
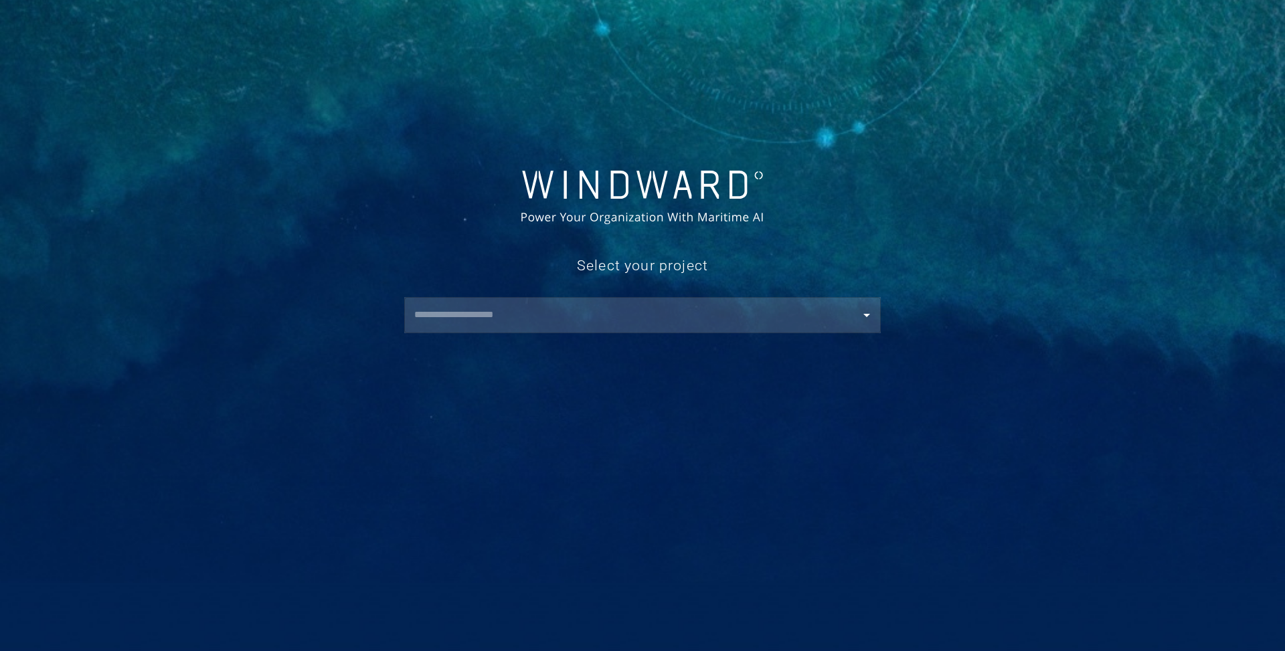
click at [488, 318] on input "text" at bounding box center [645, 315] width 470 height 24
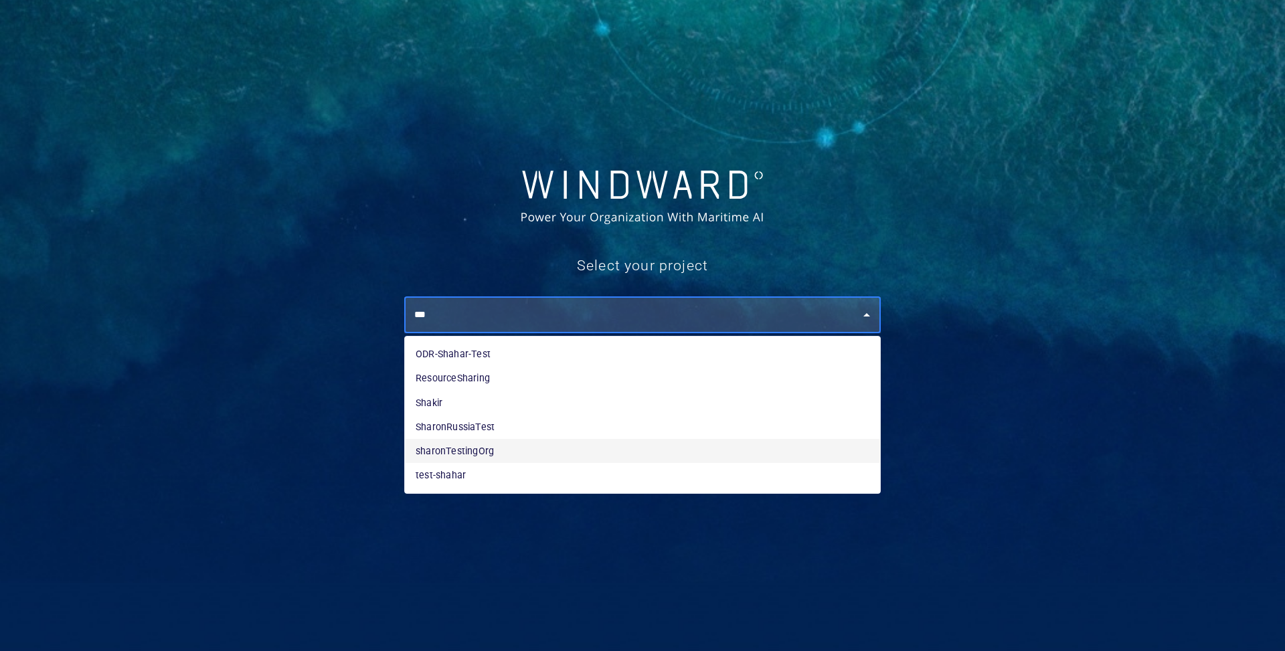
click at [484, 453] on li "sharonTestingOrg" at bounding box center [642, 451] width 475 height 24
type input "**********"
